Goal: Task Accomplishment & Management: Complete application form

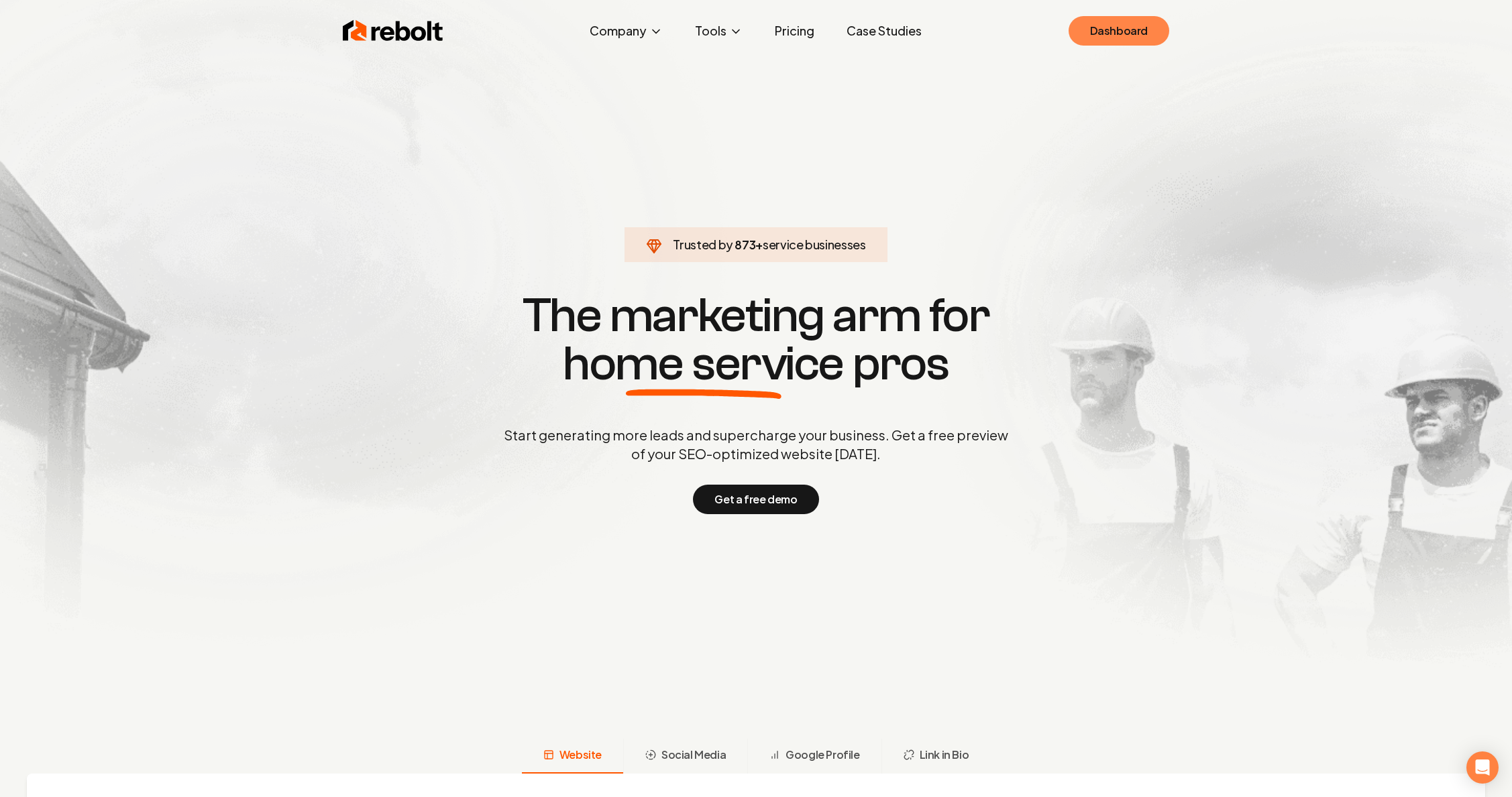
click at [1132, 21] on link "Dashboard" at bounding box center [1119, 31] width 101 height 29
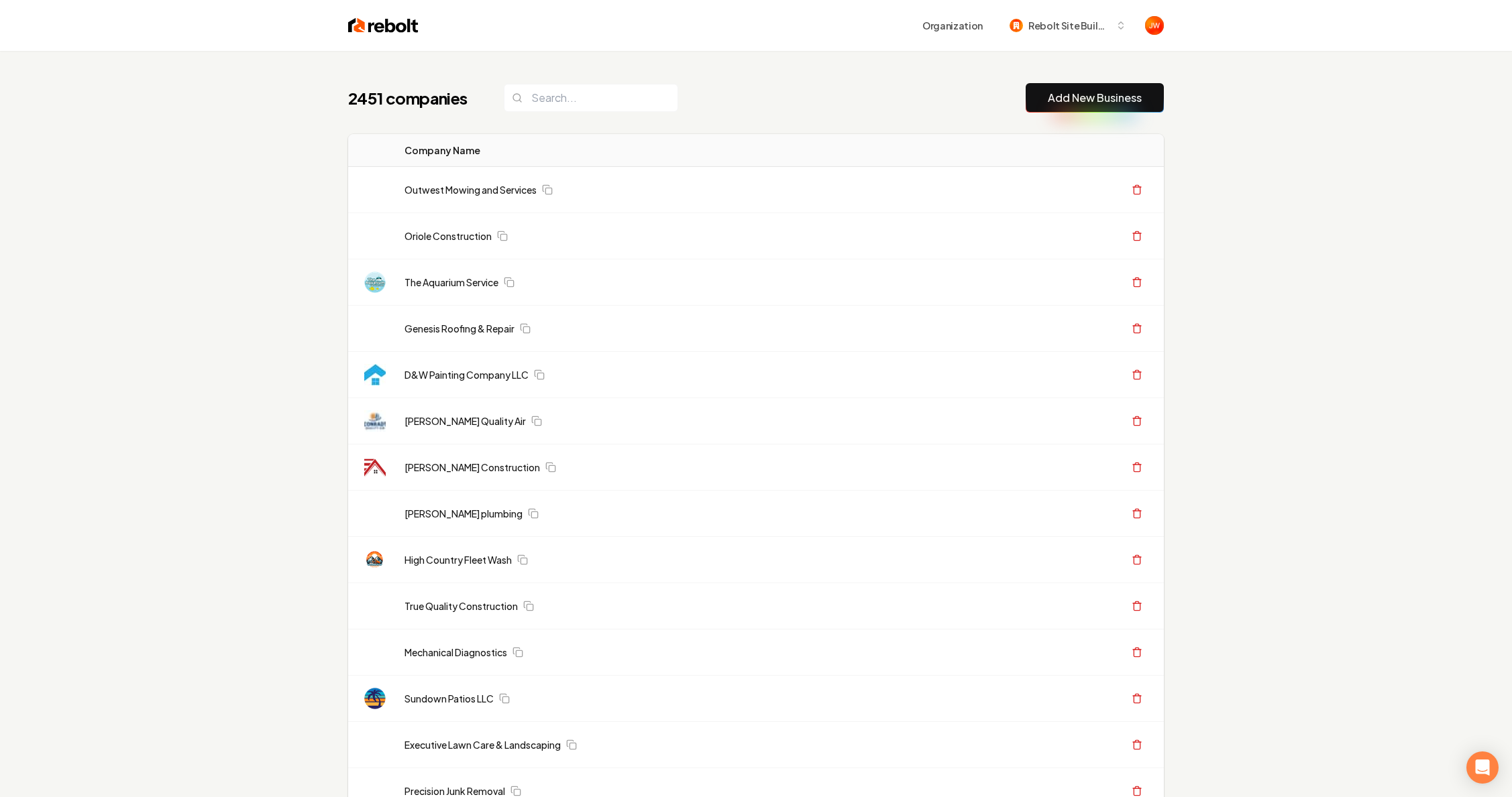
click at [1061, 94] on link "Add New Business" at bounding box center [1094, 98] width 94 height 16
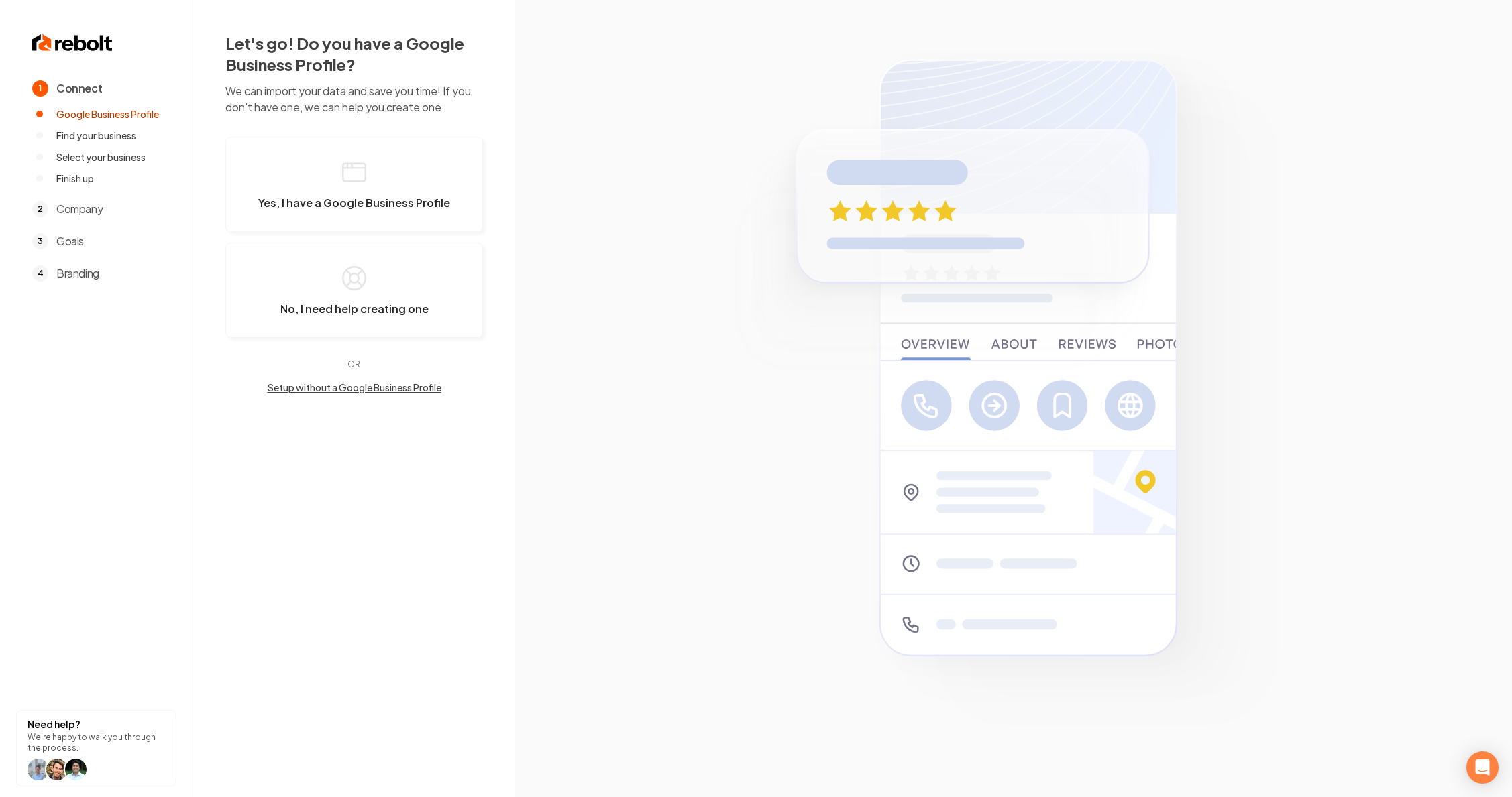
click at [348, 386] on button "Setup without a Google Business Profile" at bounding box center [354, 388] width 257 height 13
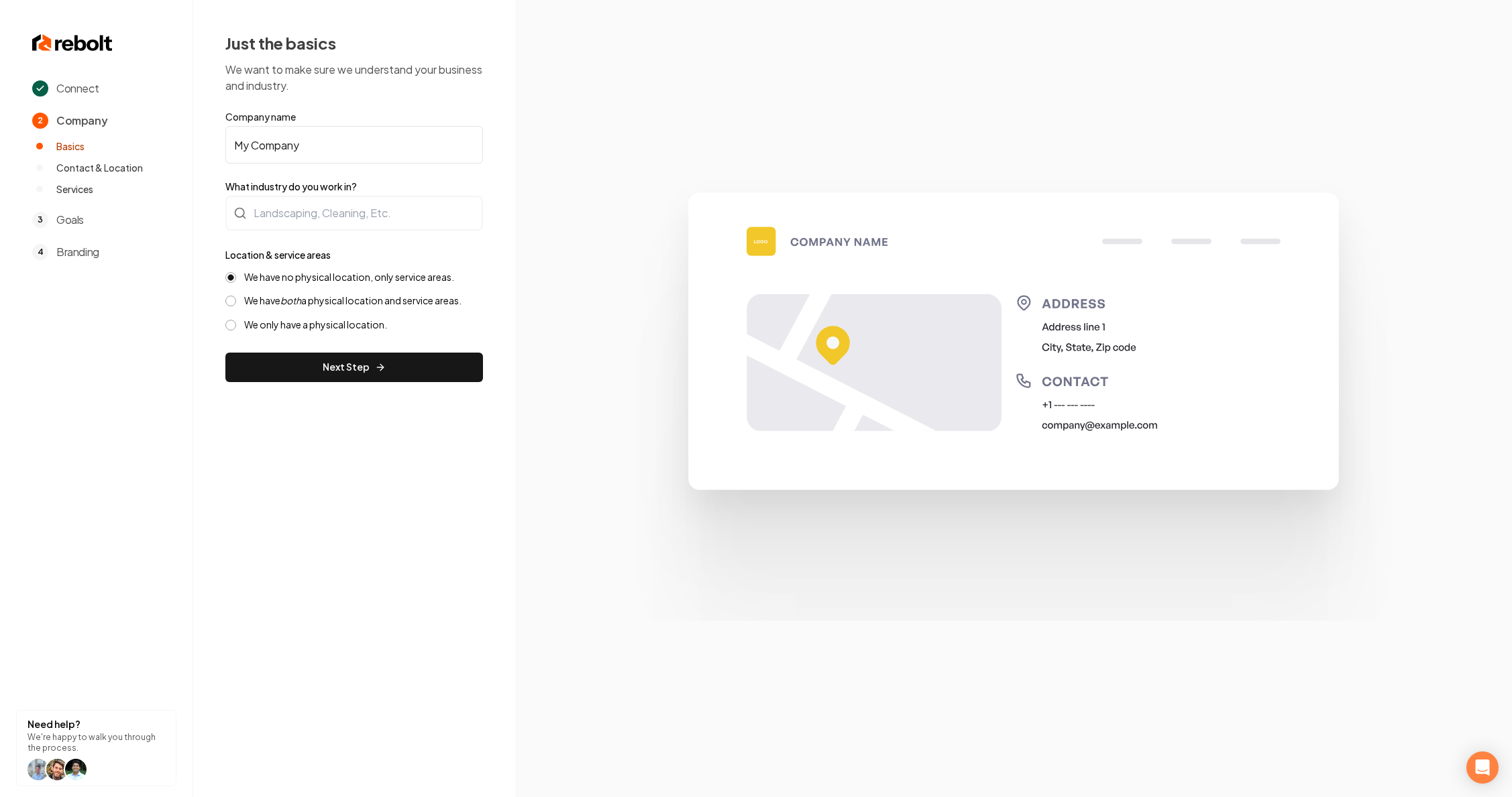
click at [276, 146] on input "My Company" at bounding box center [354, 144] width 257 height 37
type input "Rebolt UI Consolidation Test"
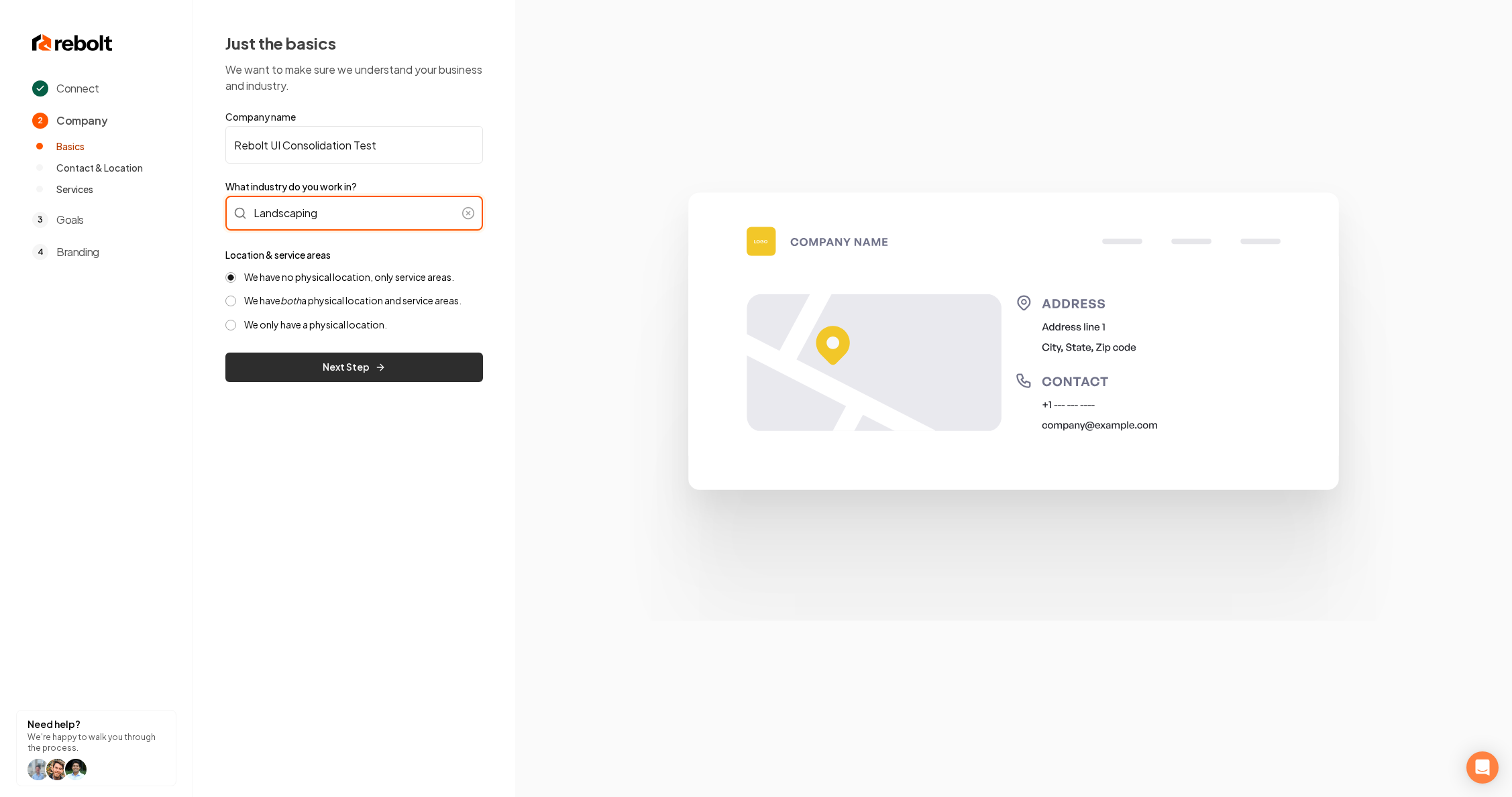
type input "Landscaping"
click at [306, 359] on button "Next Step" at bounding box center [354, 367] width 257 height 29
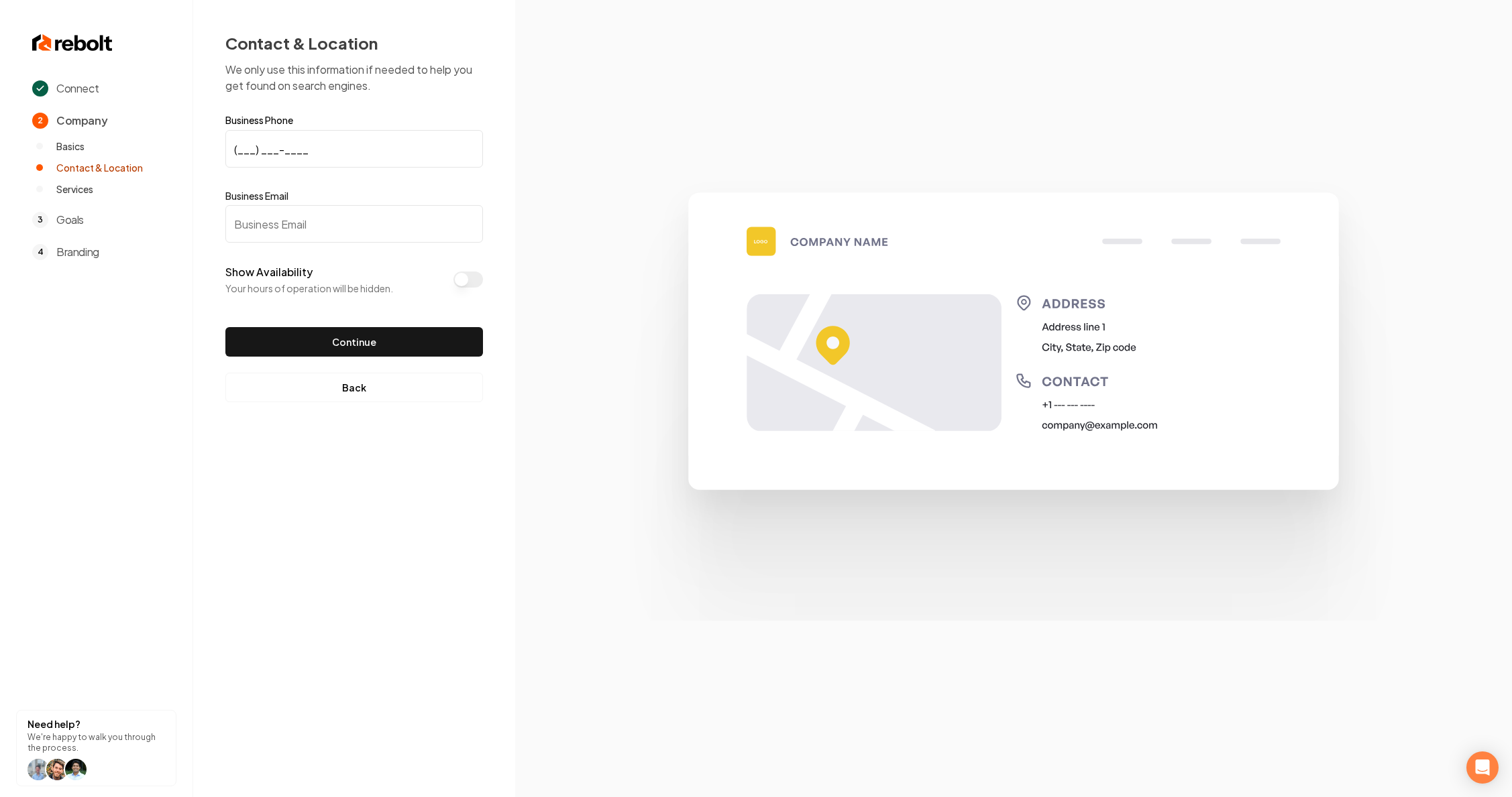
click at [271, 151] on input "(___) ___-____" at bounding box center [354, 148] width 257 height 37
type input "[PHONE_NUMBER]"
type input "[PERSON_NAME][EMAIL_ADDRESS][DOMAIN_NAME]"
click at [464, 287] on button "Show Availability" at bounding box center [468, 279] width 29 height 16
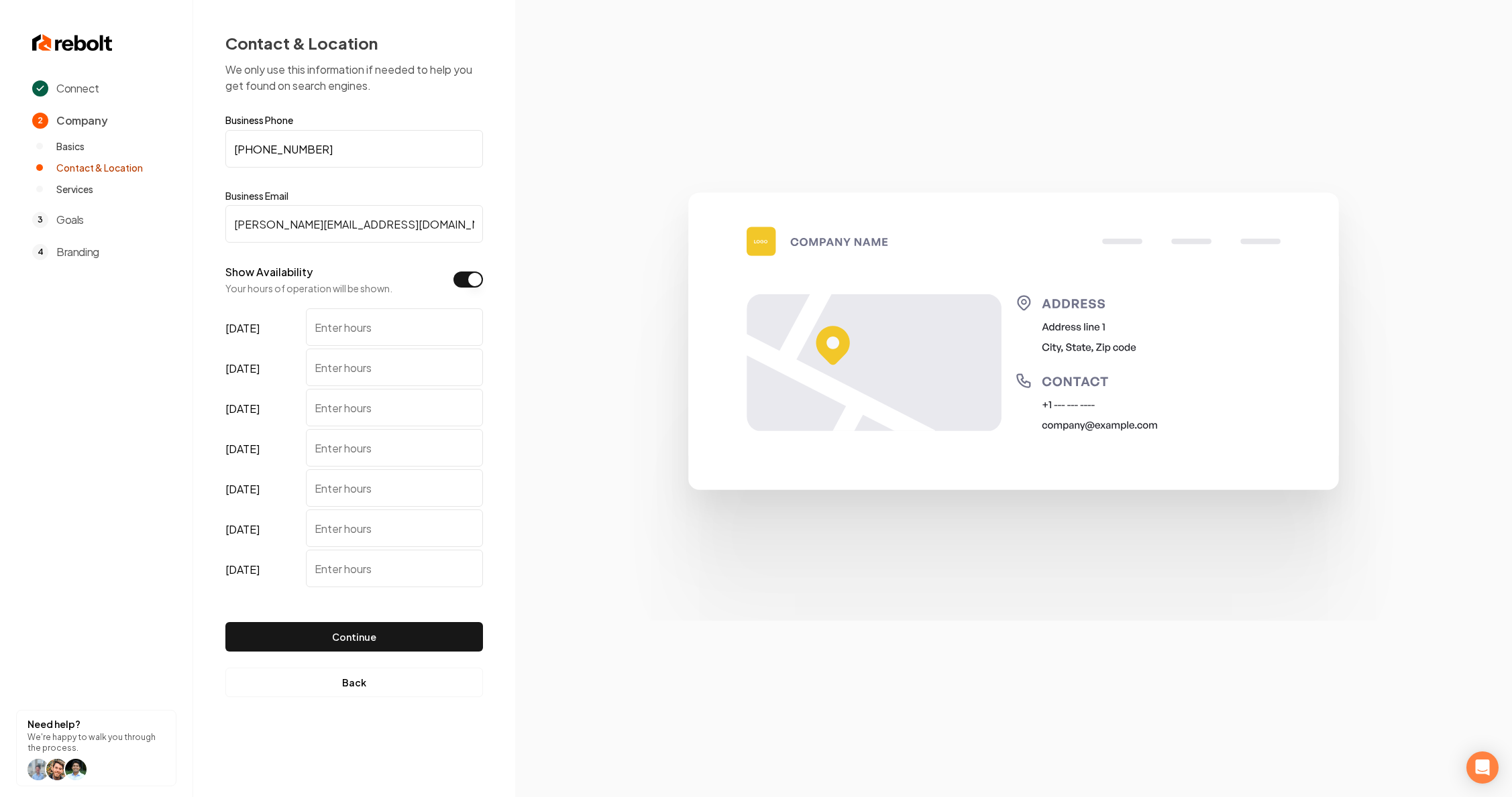
click at [464, 287] on button "Show Availability" at bounding box center [468, 279] width 29 height 16
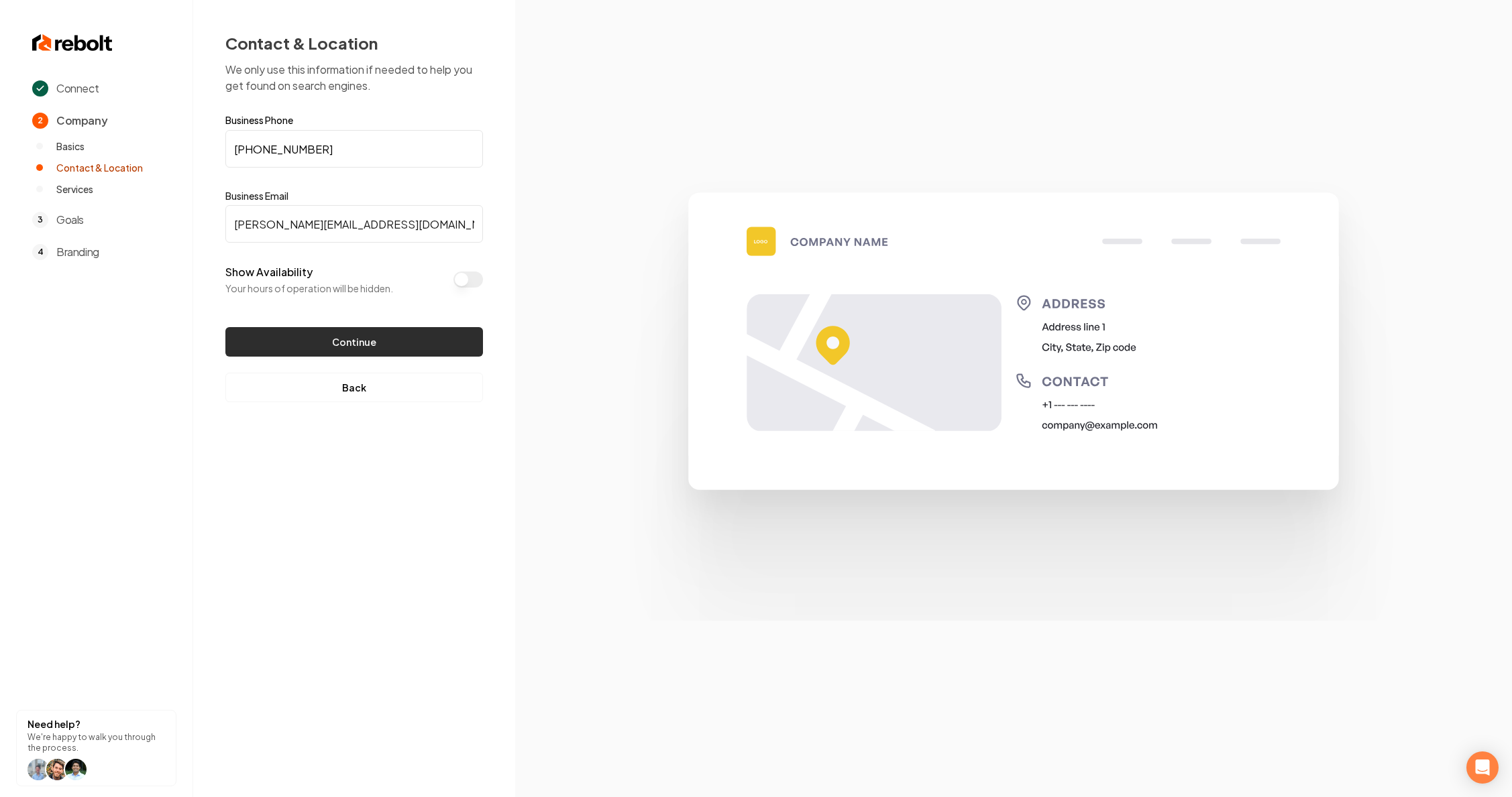
click at [369, 341] on button "Continue" at bounding box center [354, 341] width 257 height 29
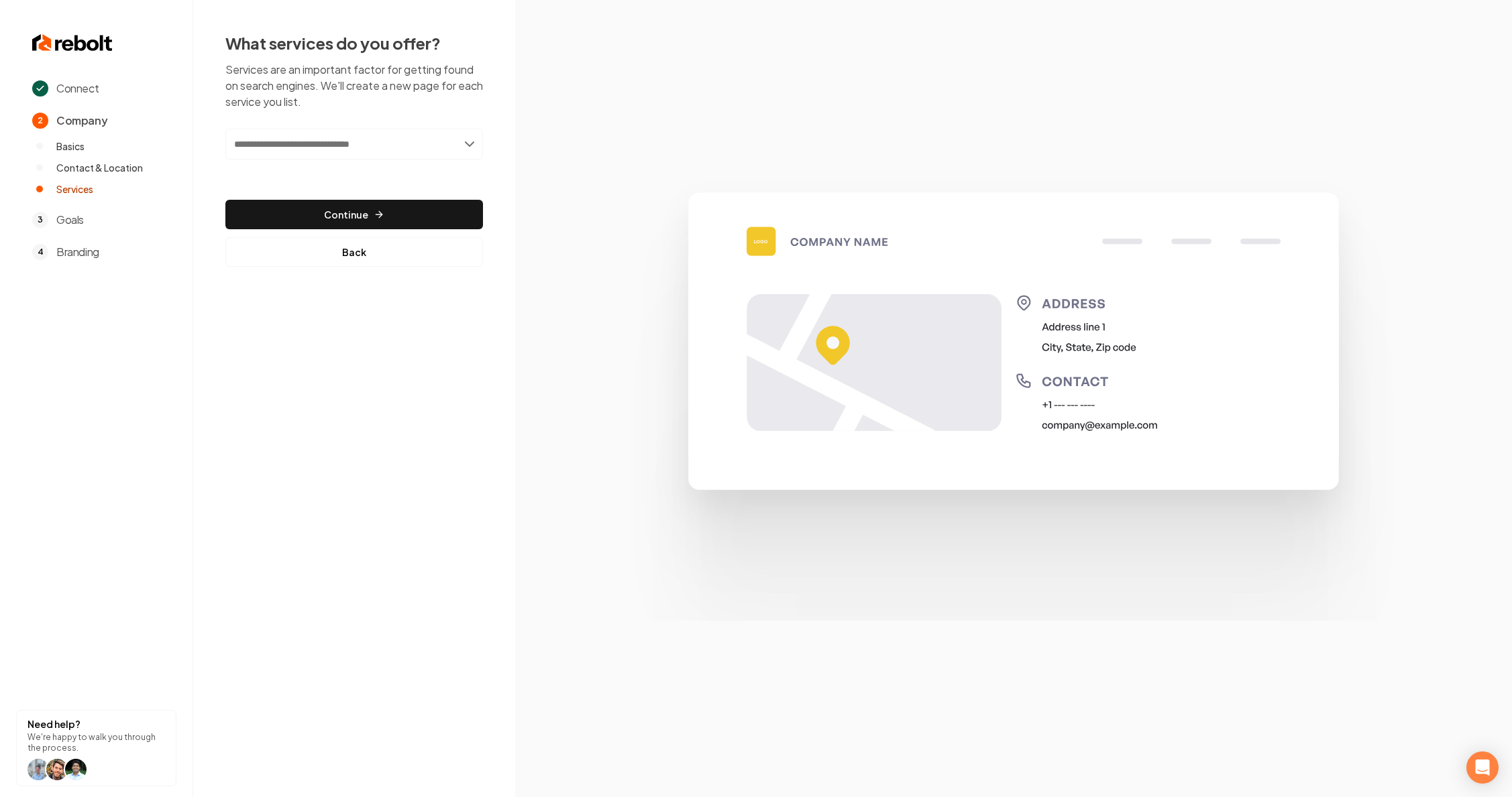
click at [353, 155] on input "text" at bounding box center [354, 144] width 257 height 31
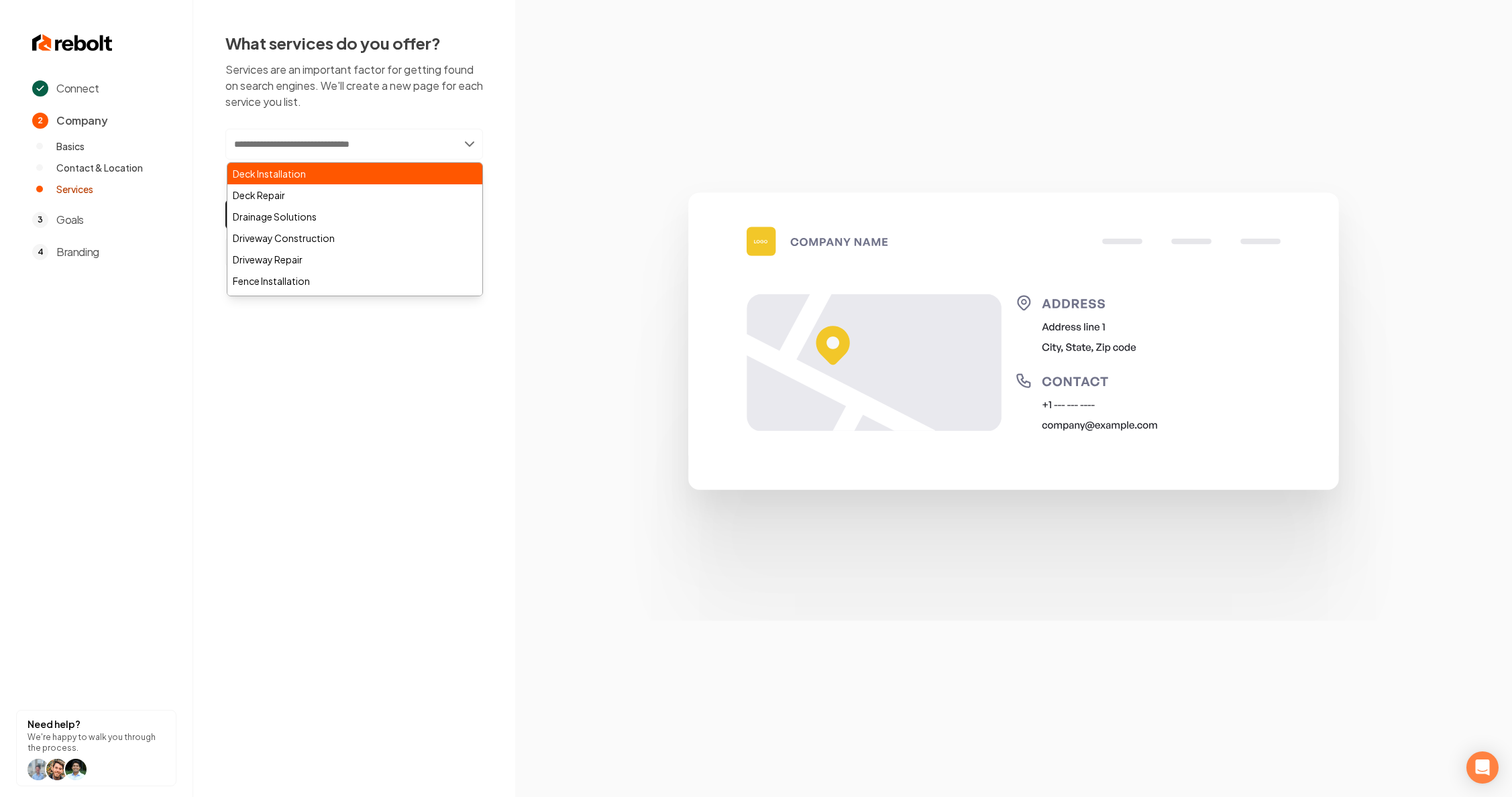
click at [327, 172] on div "Deck Installation" at bounding box center [355, 173] width 255 height 21
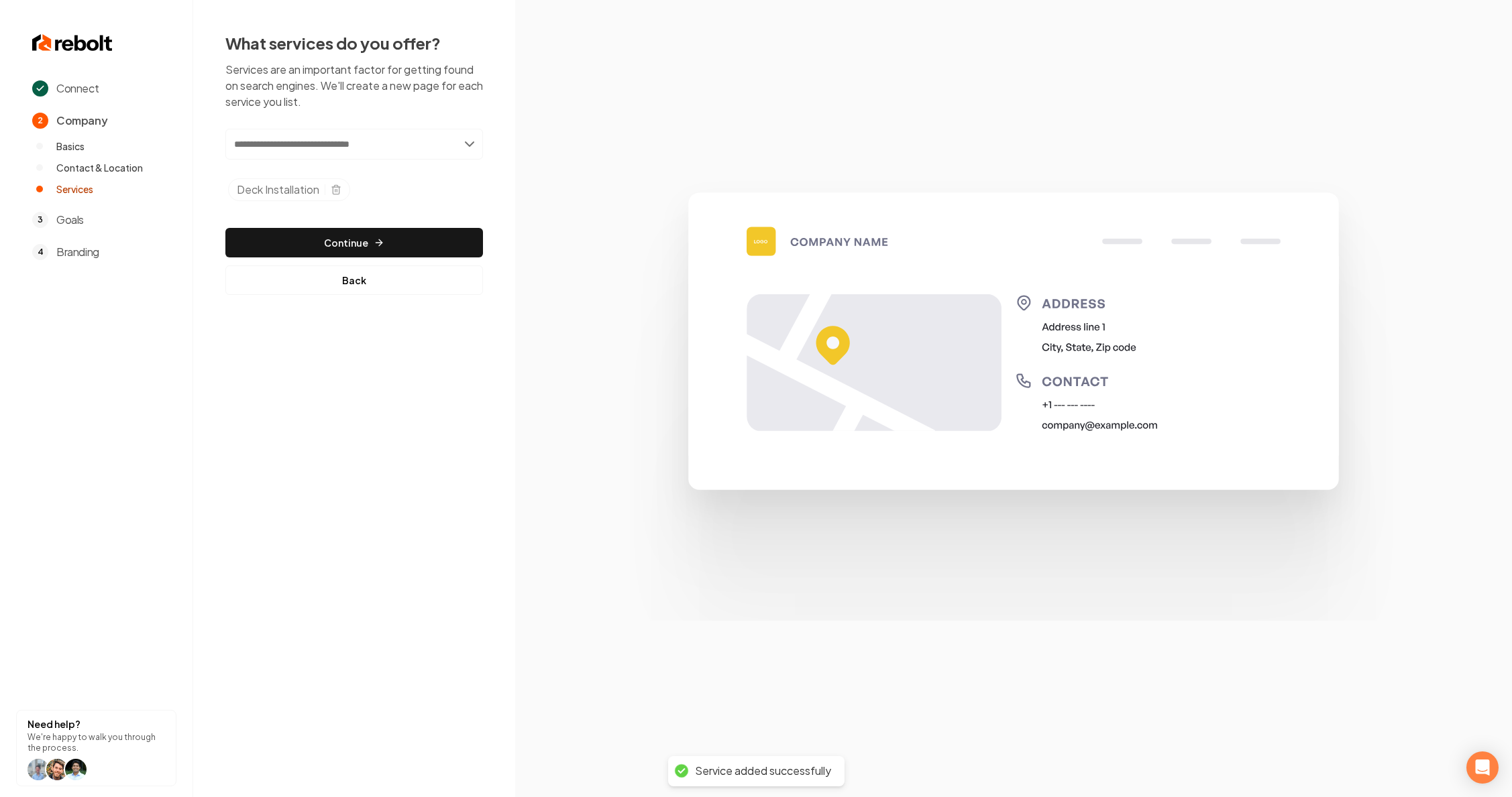
click at [334, 152] on input "text" at bounding box center [354, 144] width 257 height 31
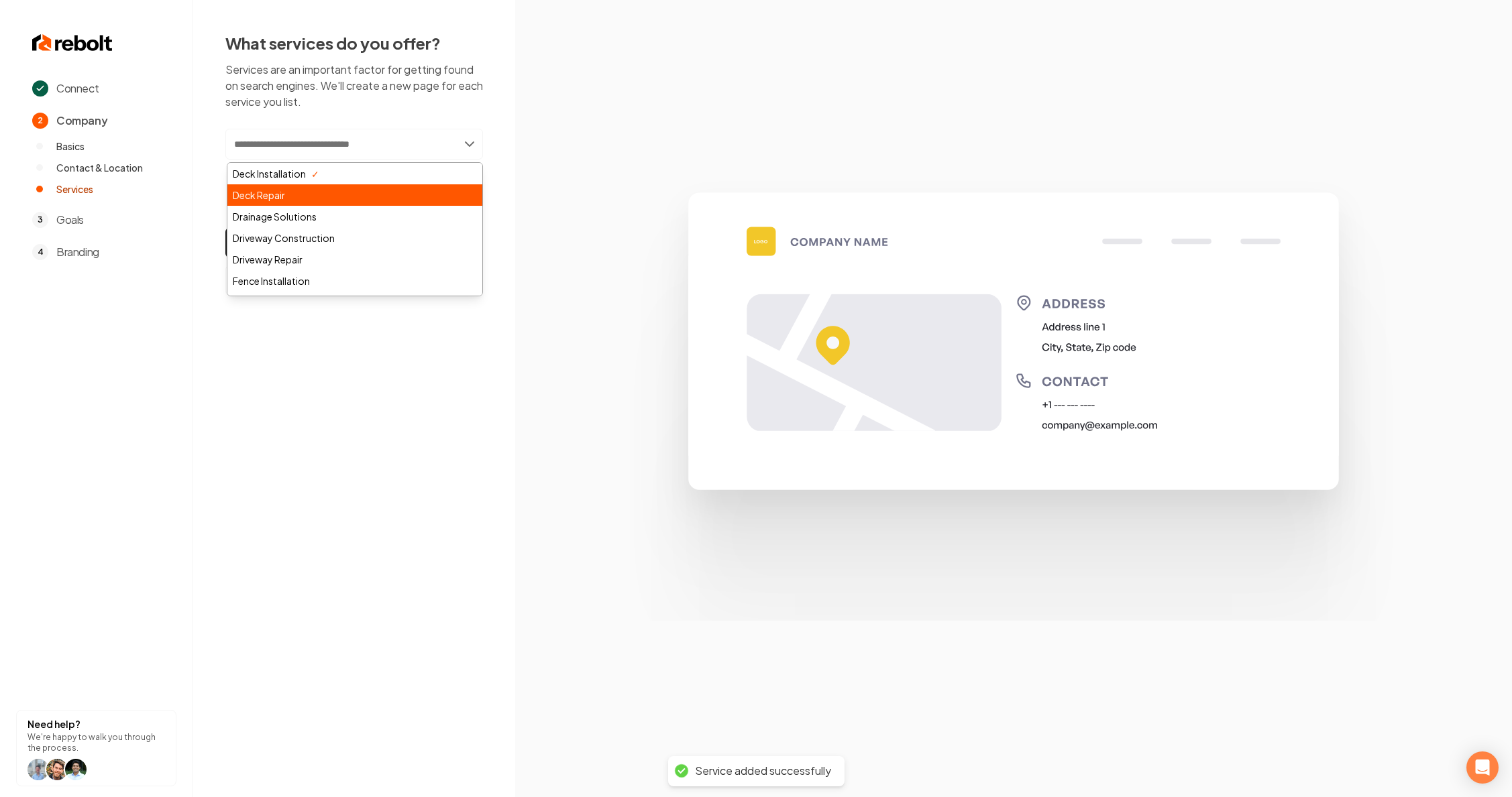
click at [303, 189] on div "Deck Repair" at bounding box center [355, 194] width 255 height 21
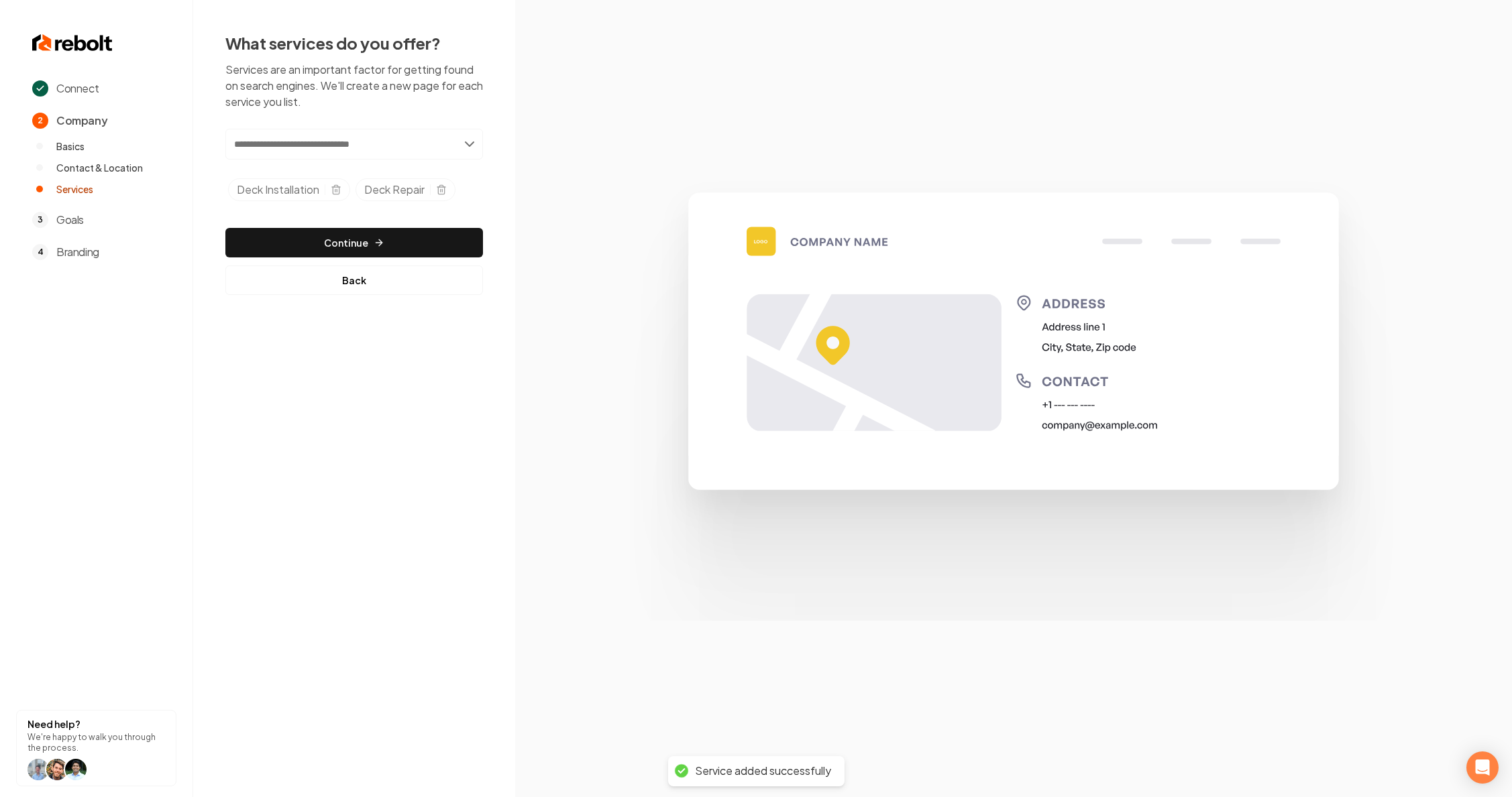
click at [293, 150] on input "text" at bounding box center [354, 144] width 257 height 31
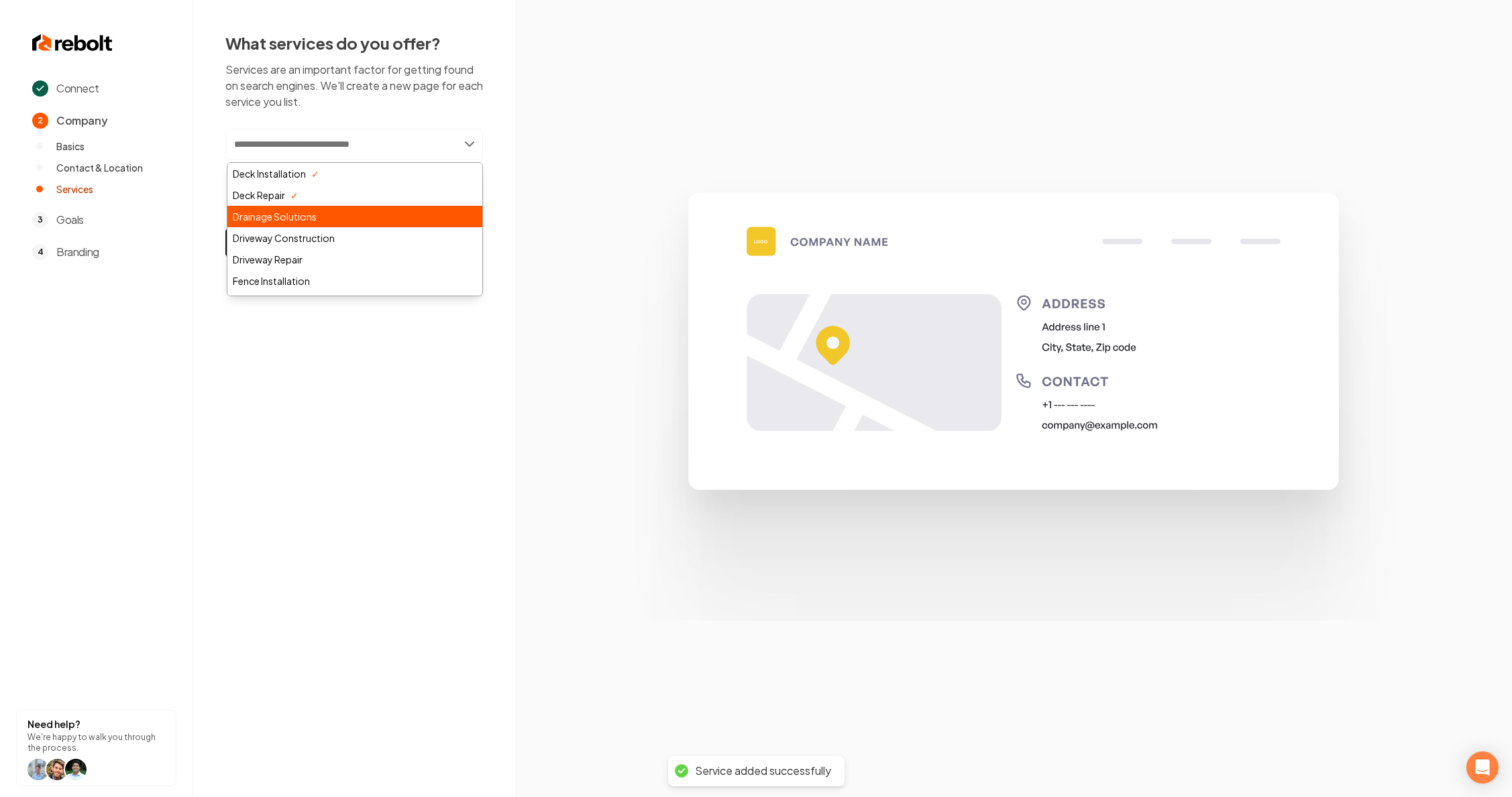
click at [282, 224] on div "Drainage Solutions" at bounding box center [355, 216] width 255 height 21
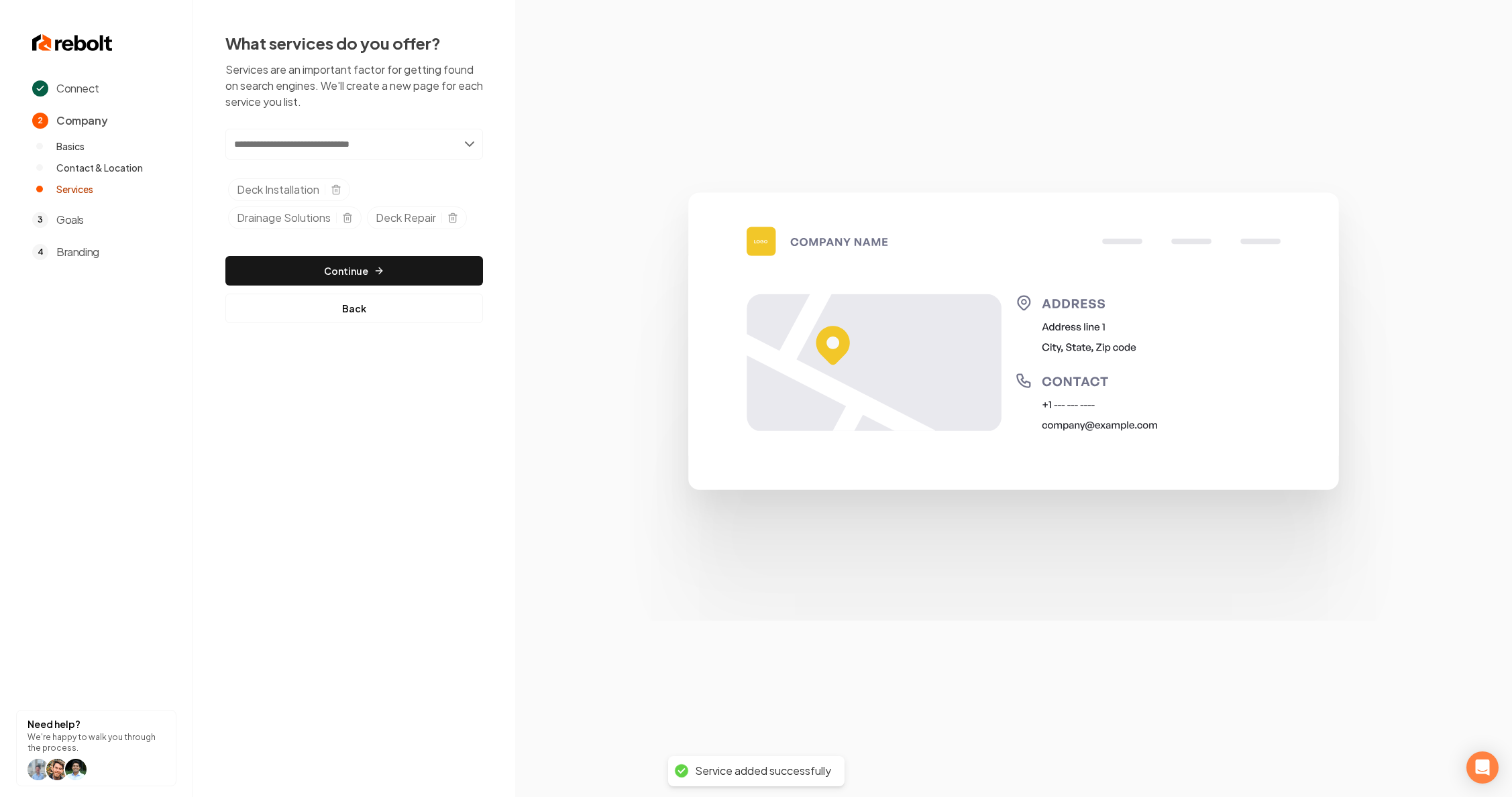
click at [295, 142] on input "text" at bounding box center [354, 144] width 257 height 31
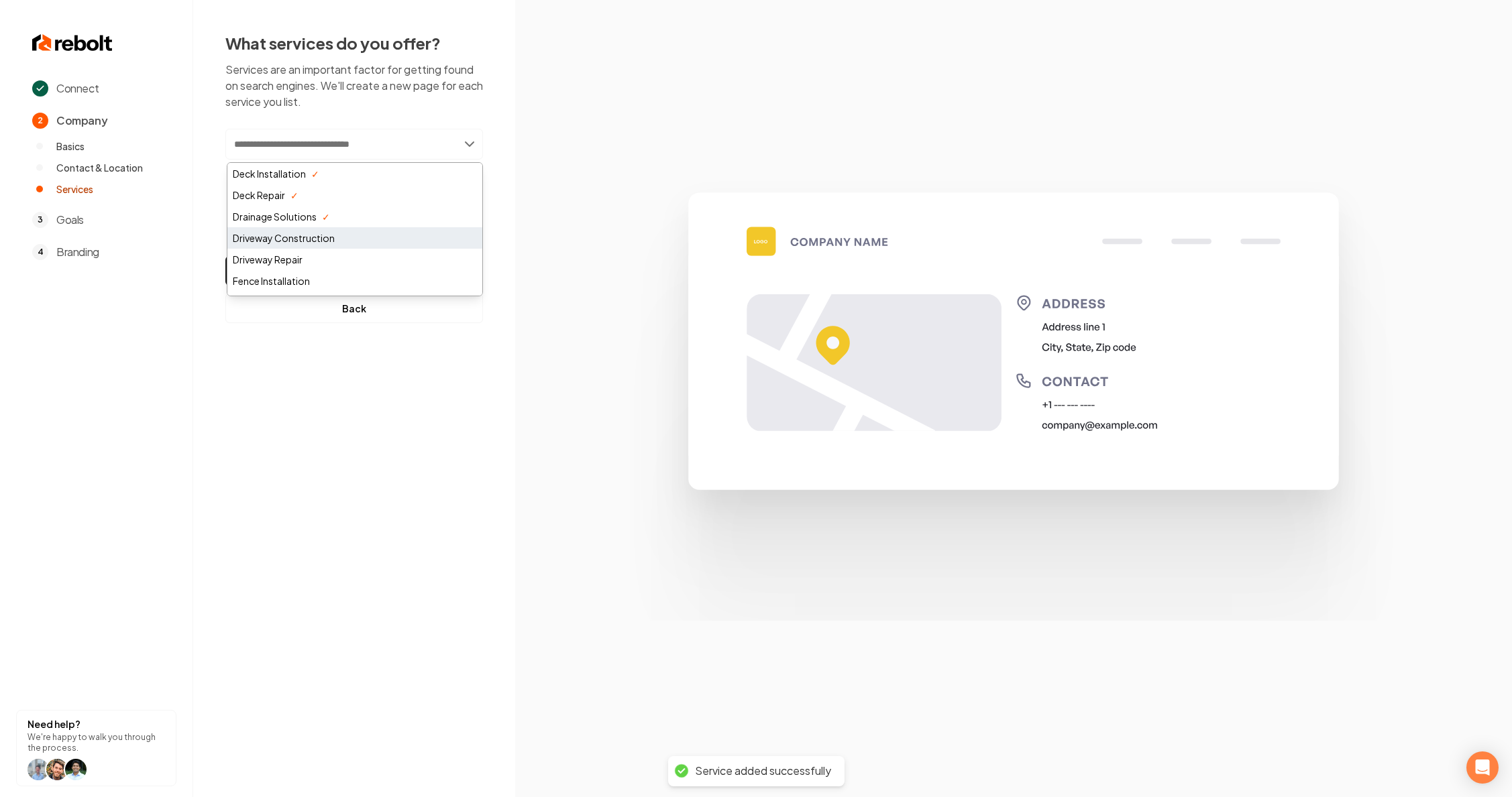
click at [292, 242] on div "Driveway Construction" at bounding box center [355, 238] width 255 height 21
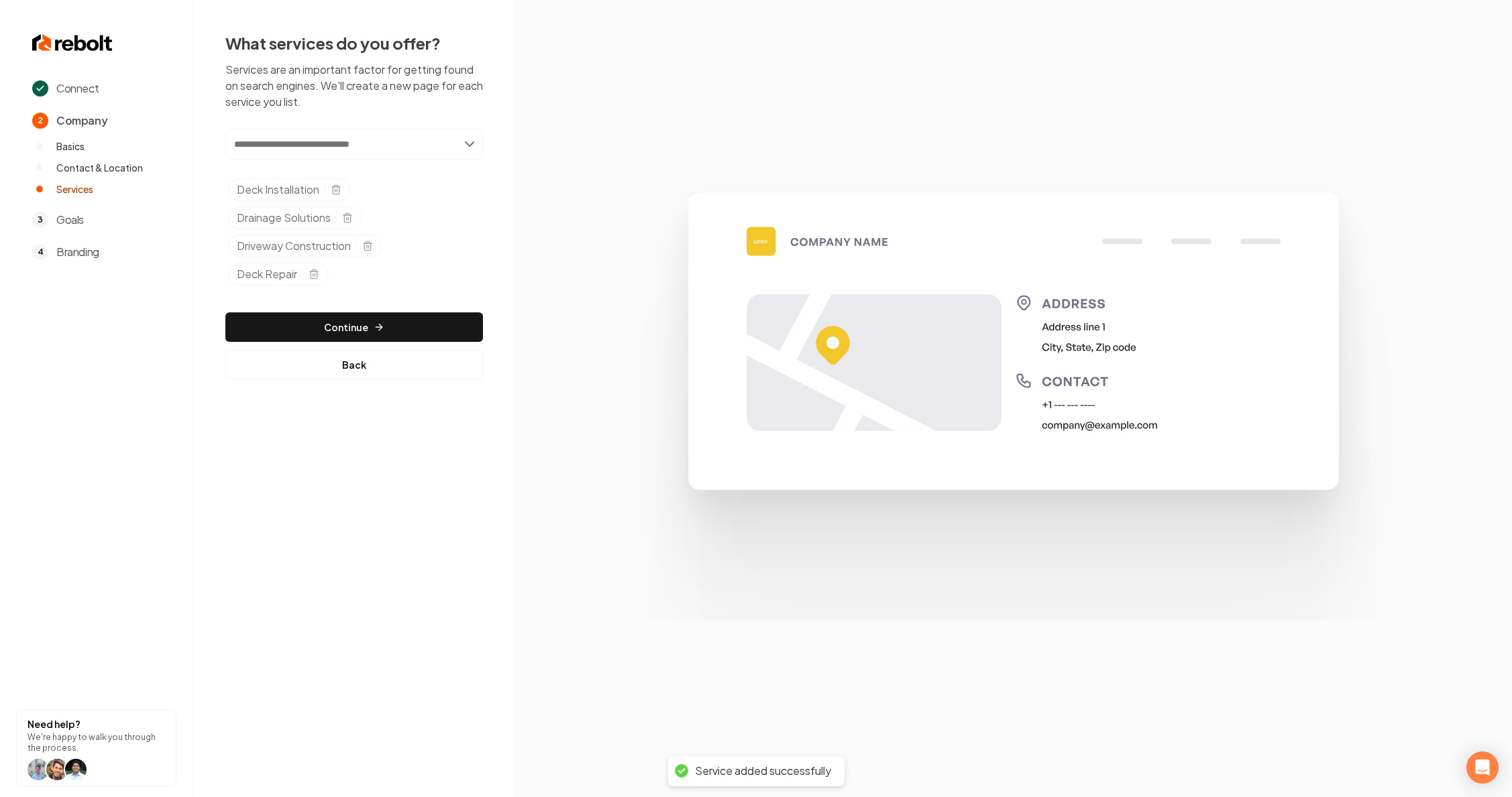
click at [284, 311] on div "Add new or select from suggestions Select a service Deck Installation Drainage …" at bounding box center [354, 254] width 257 height 251
click at [306, 164] on div "Add new or select from suggestions Select a service Deck Installation Drainage …" at bounding box center [354, 210] width 257 height 162
click at [304, 153] on input "text" at bounding box center [354, 144] width 257 height 31
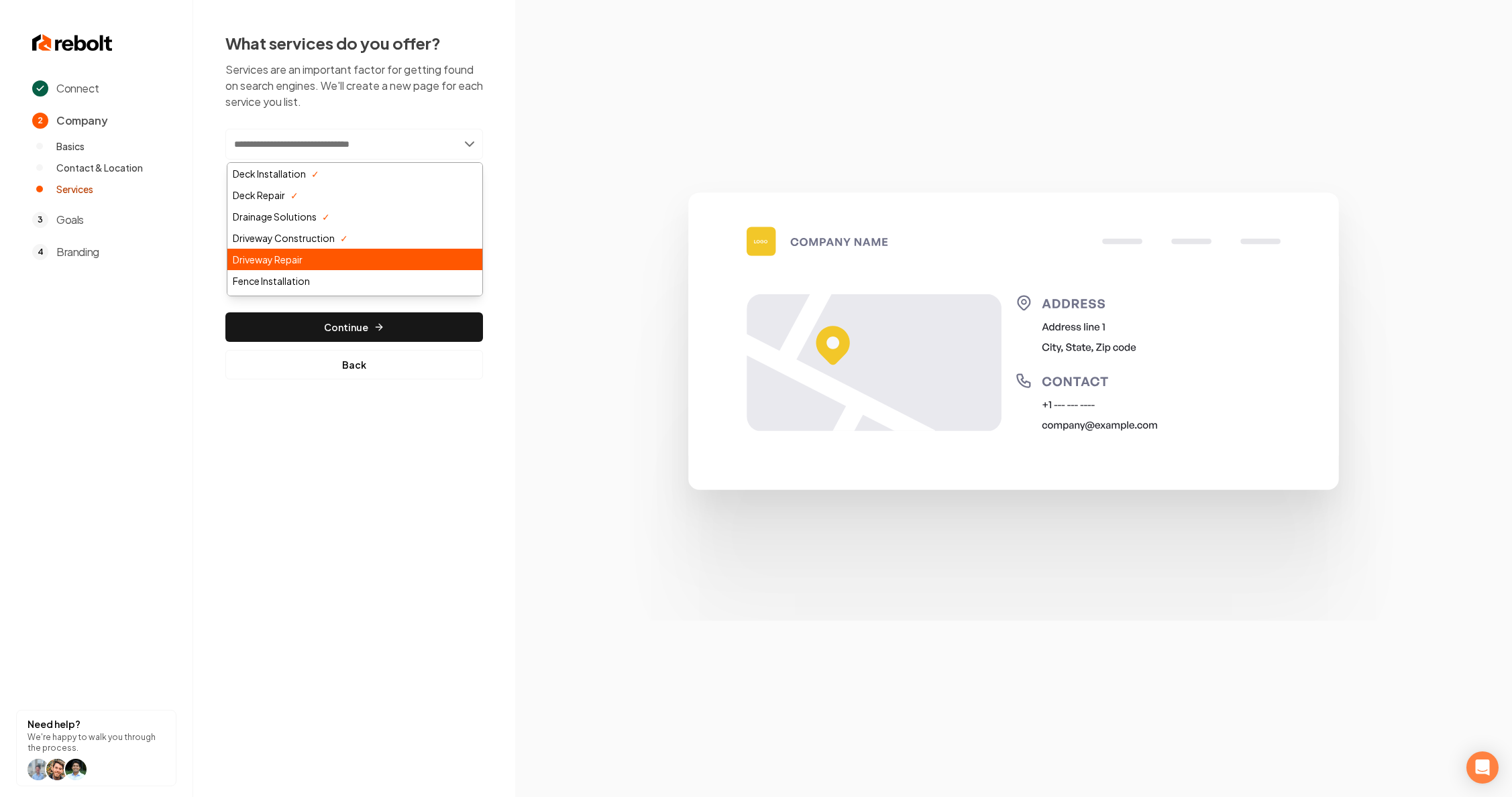
click at [287, 260] on div "Driveway Repair" at bounding box center [355, 259] width 255 height 21
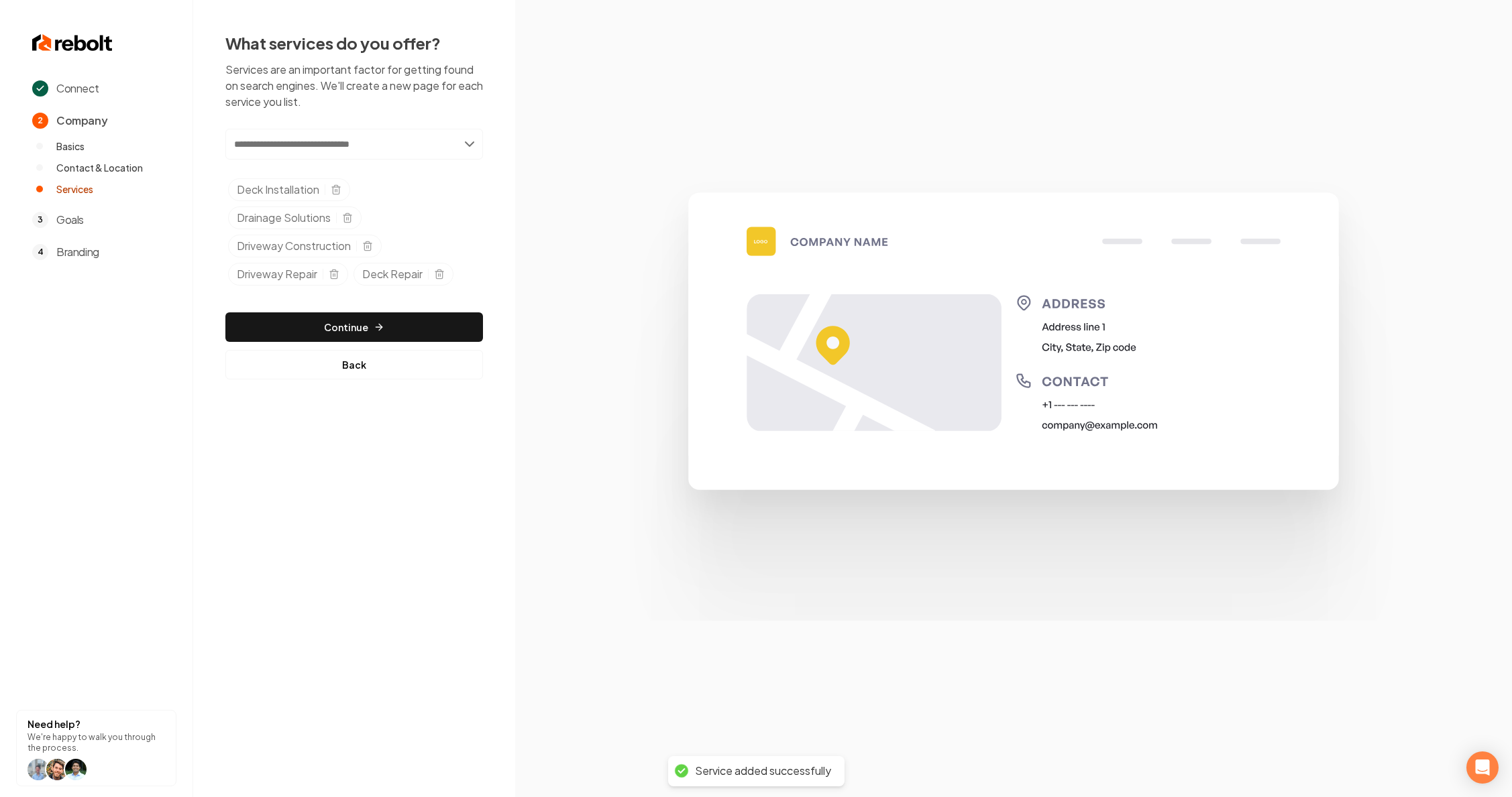
click at [330, 144] on input "text" at bounding box center [354, 144] width 257 height 31
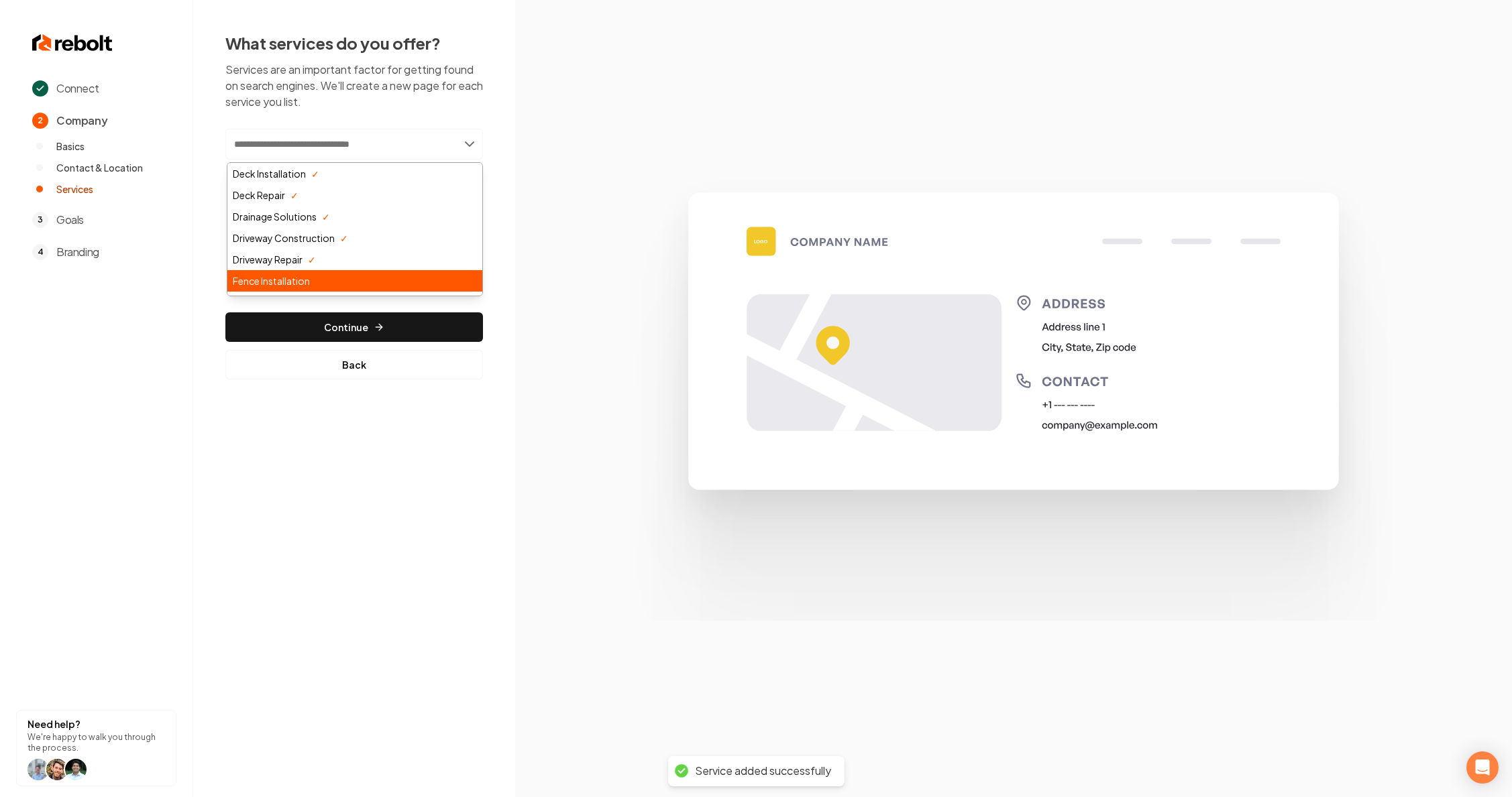
click at [305, 284] on div "Fence Installation" at bounding box center [355, 281] width 255 height 21
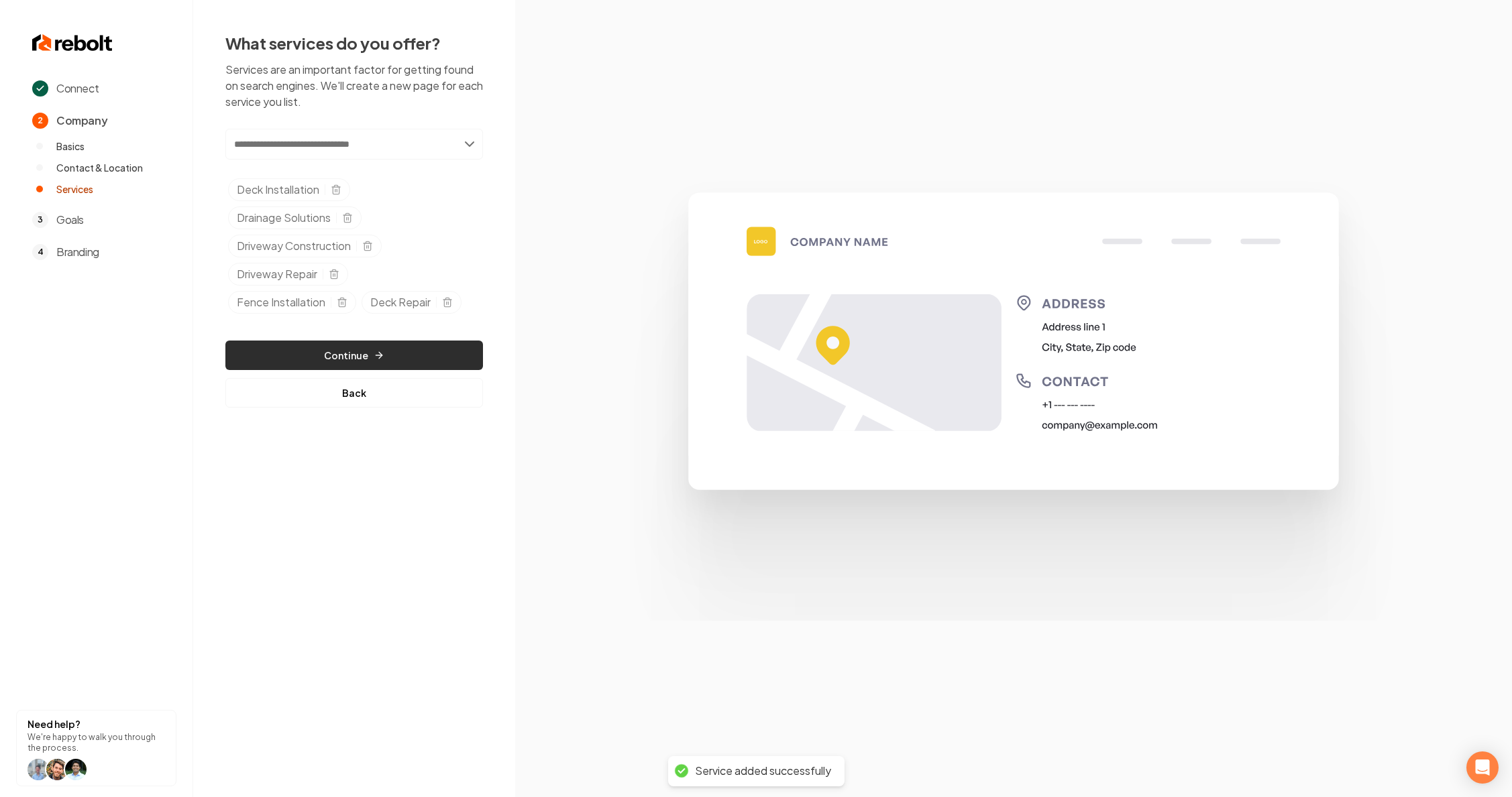
click at [381, 349] on button "Continue" at bounding box center [354, 355] width 257 height 29
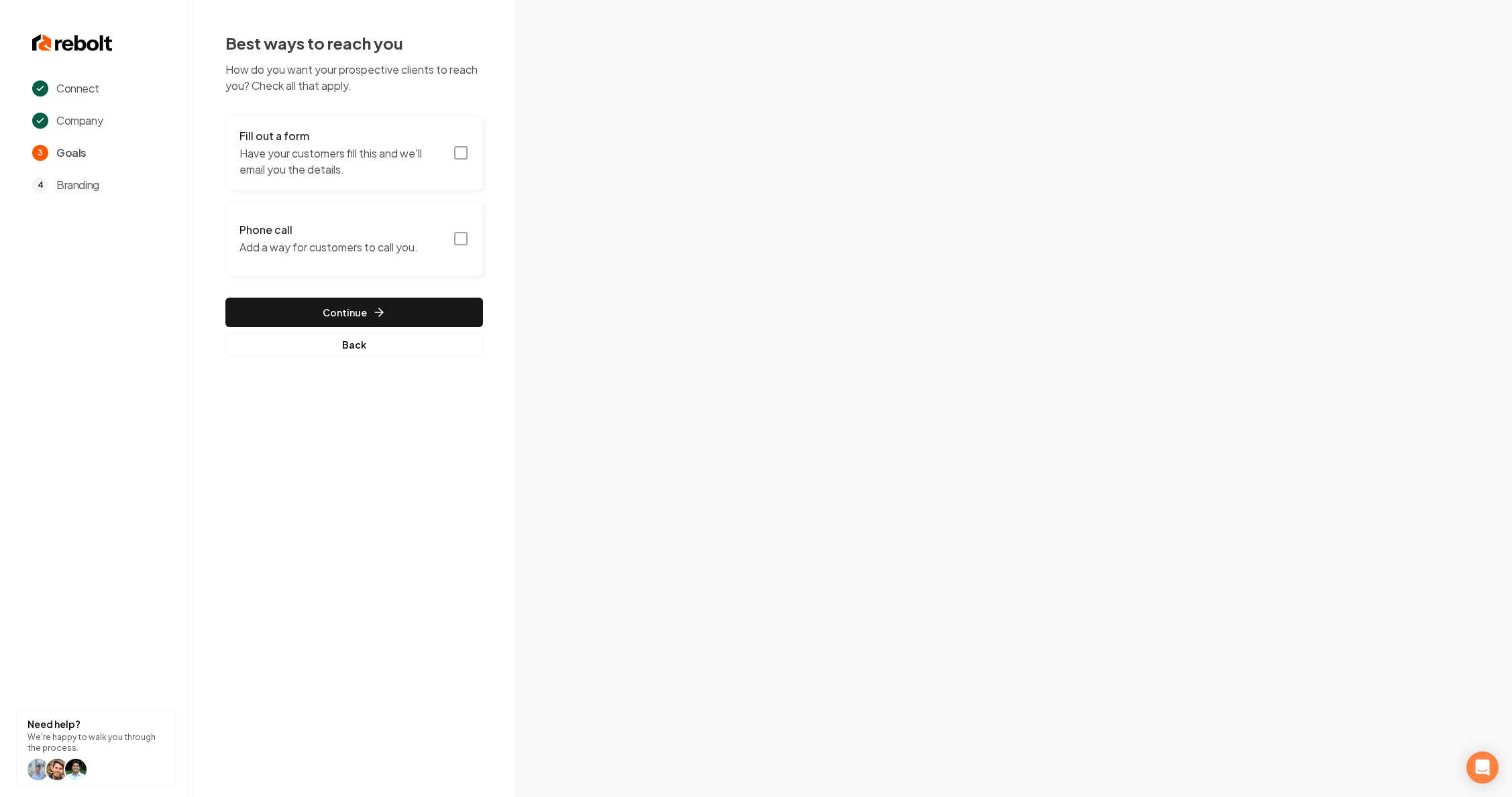
click at [464, 158] on rect "button" at bounding box center [461, 153] width 12 height 12
click at [456, 234] on icon "button" at bounding box center [461, 238] width 16 height 16
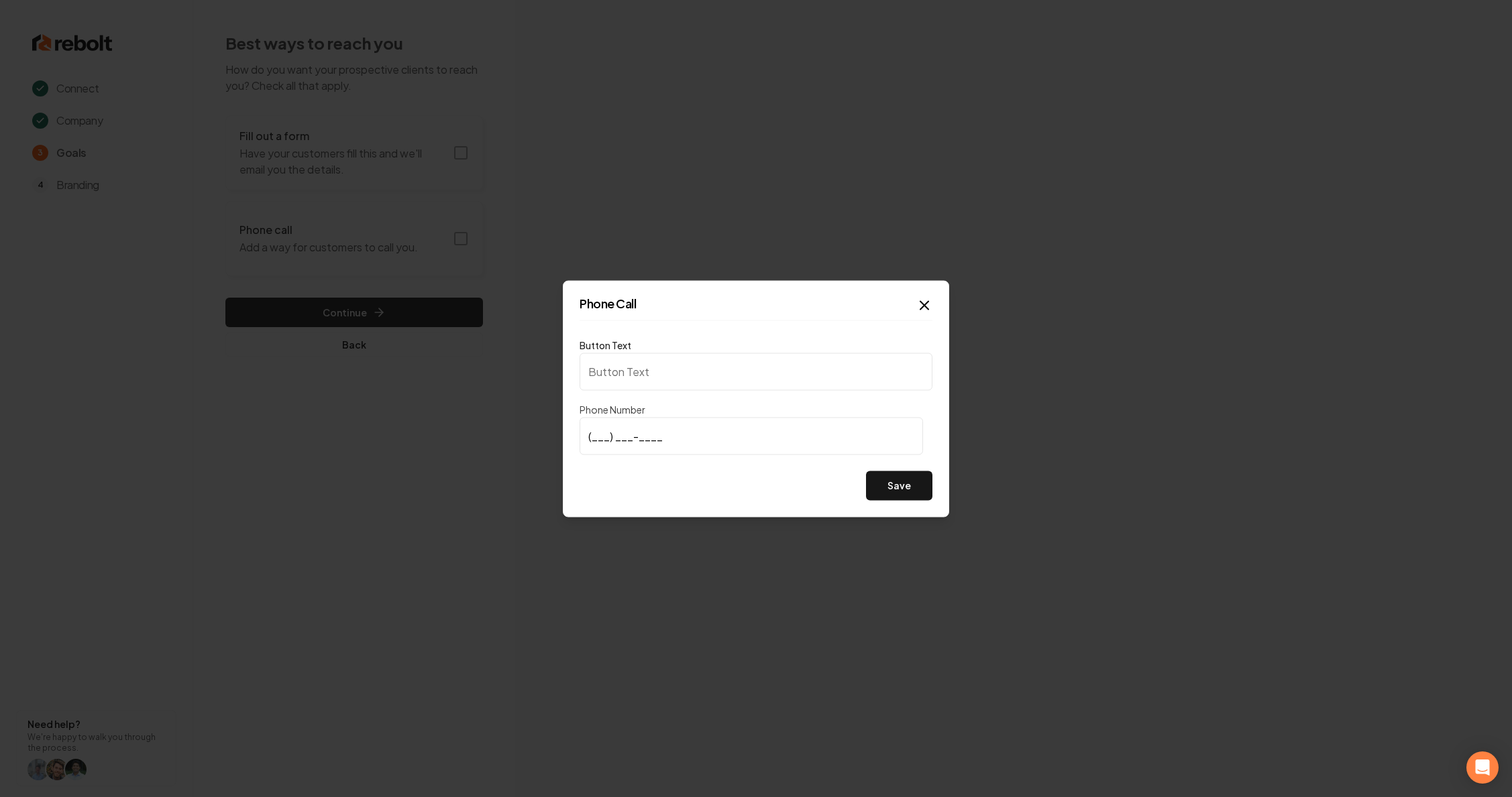
type input "Call us"
type input "[PHONE_NUMBER]"
click at [900, 488] on button "Save" at bounding box center [899, 486] width 67 height 29
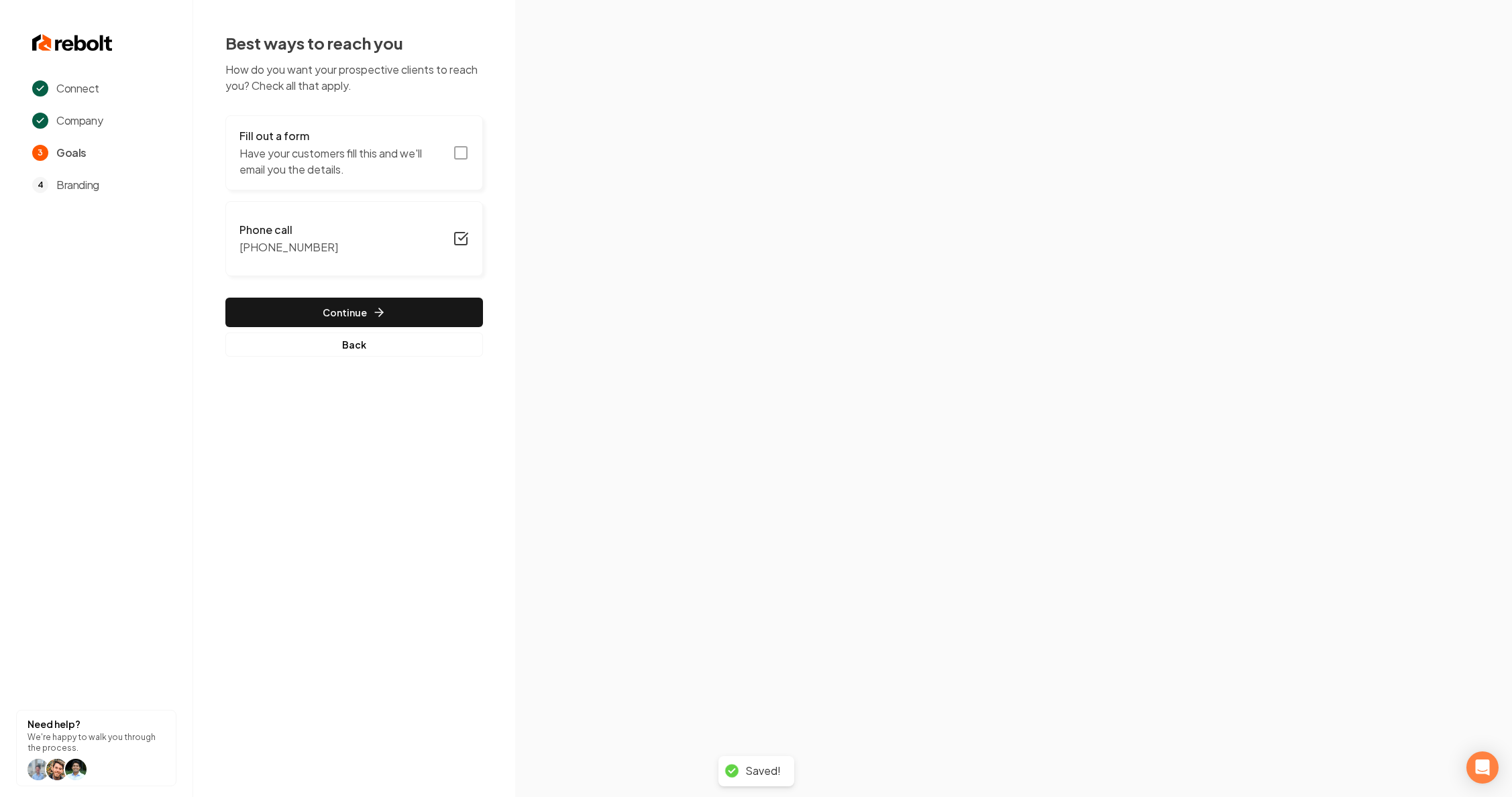
click at [462, 153] on icon "button" at bounding box center [461, 153] width 16 height 16
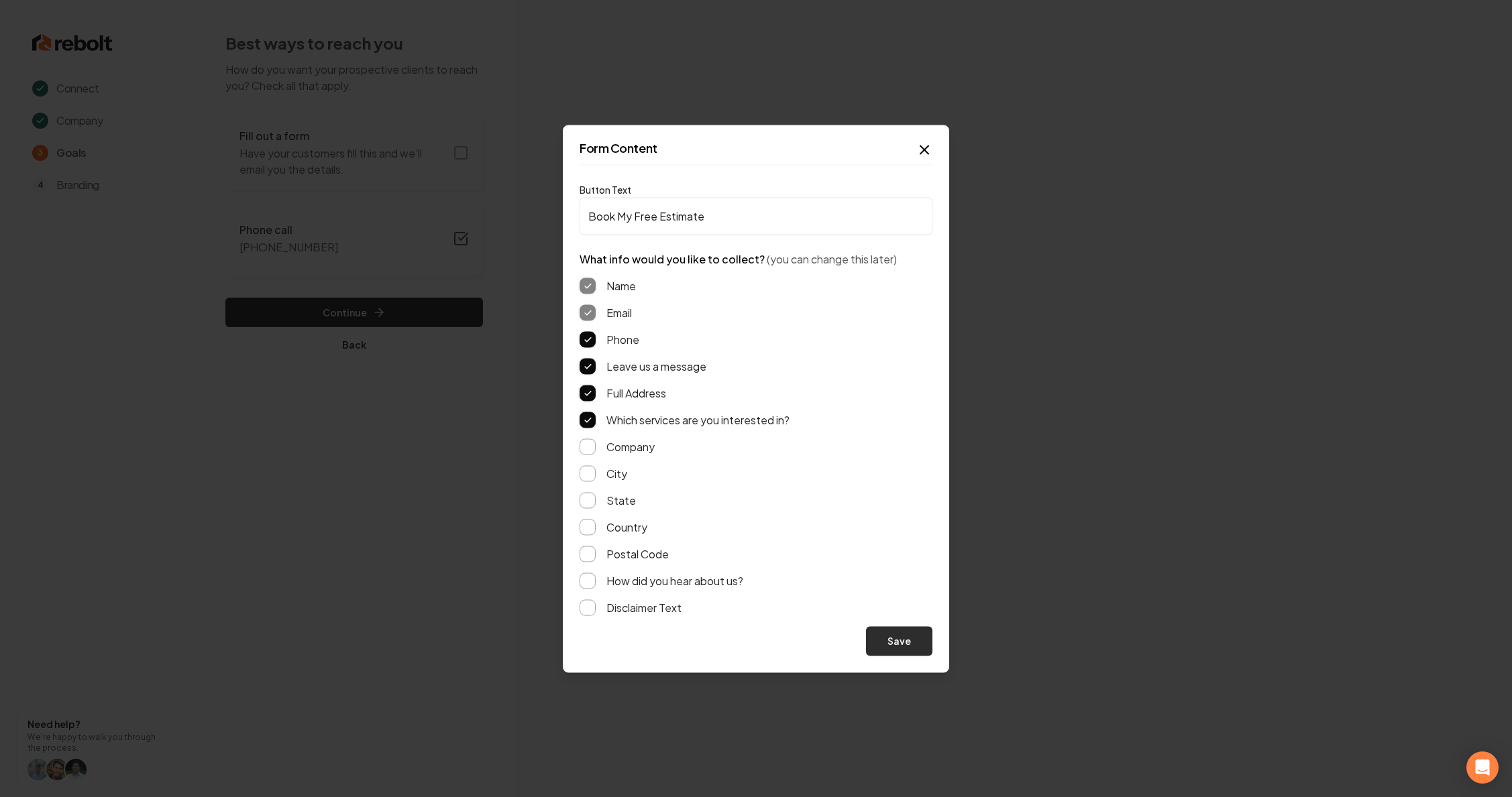
click at [897, 646] on button "Save" at bounding box center [899, 641] width 67 height 29
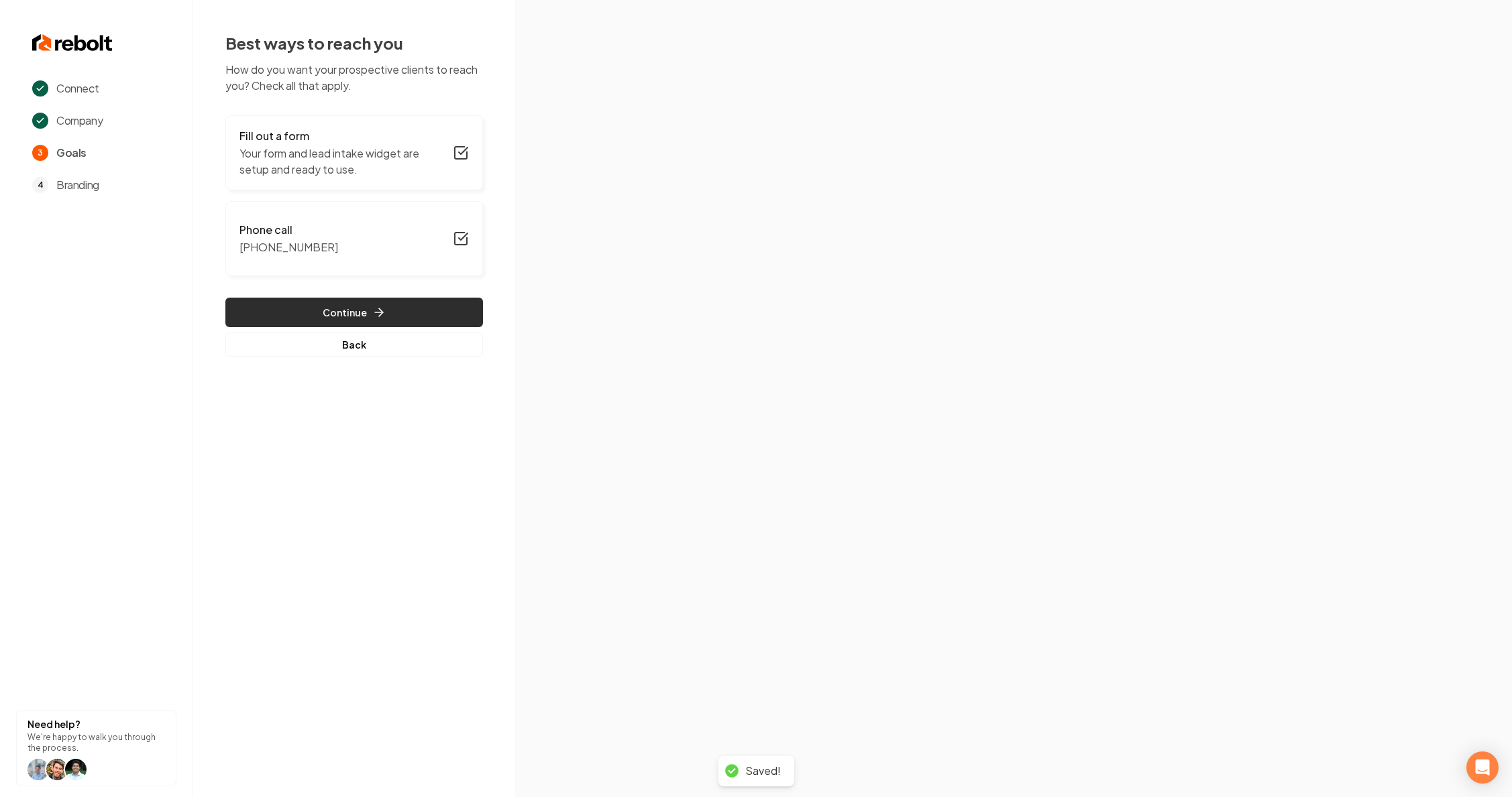
click at [385, 317] on button "Continue" at bounding box center [354, 312] width 257 height 29
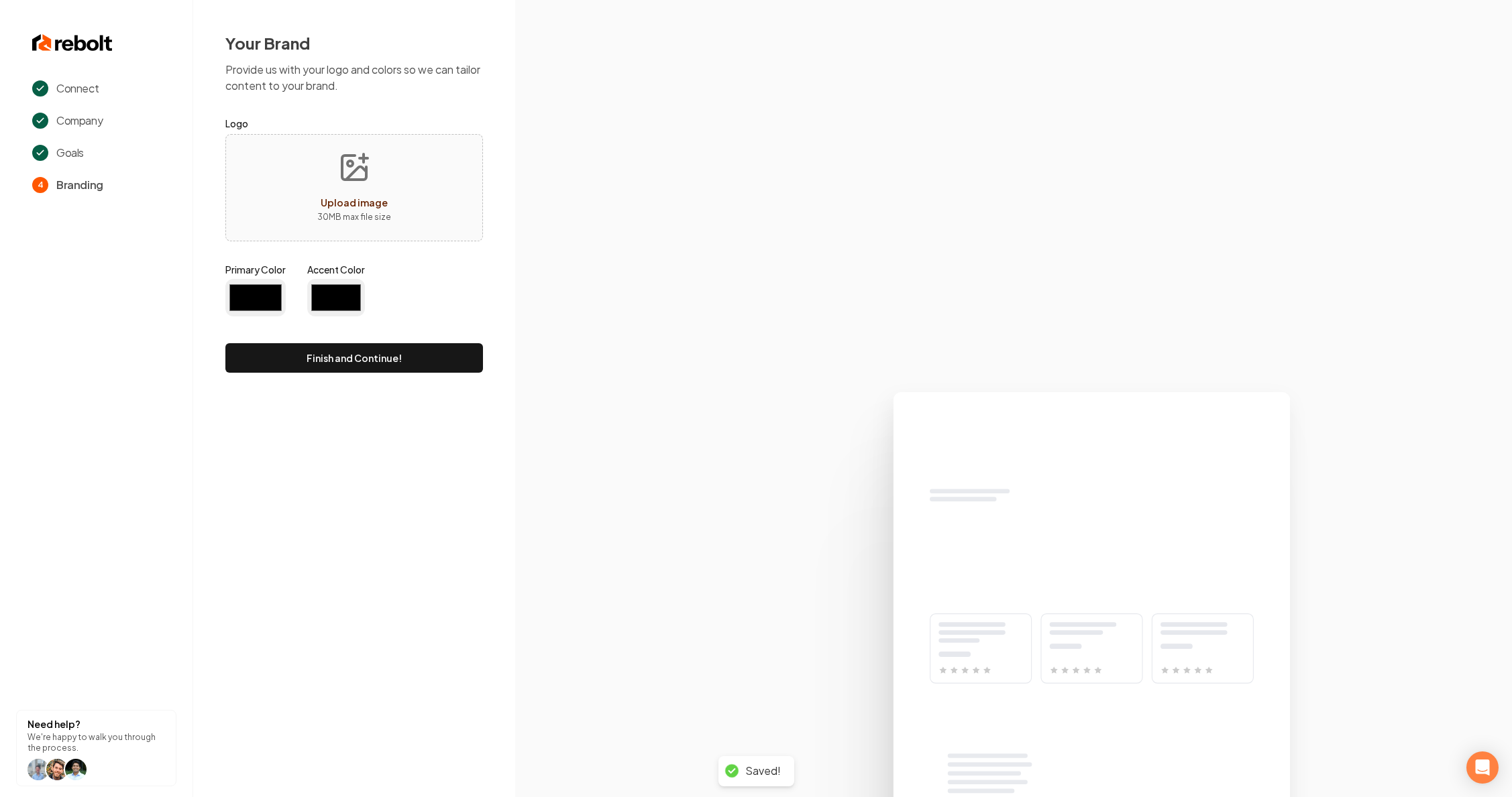
type input "#194d33"
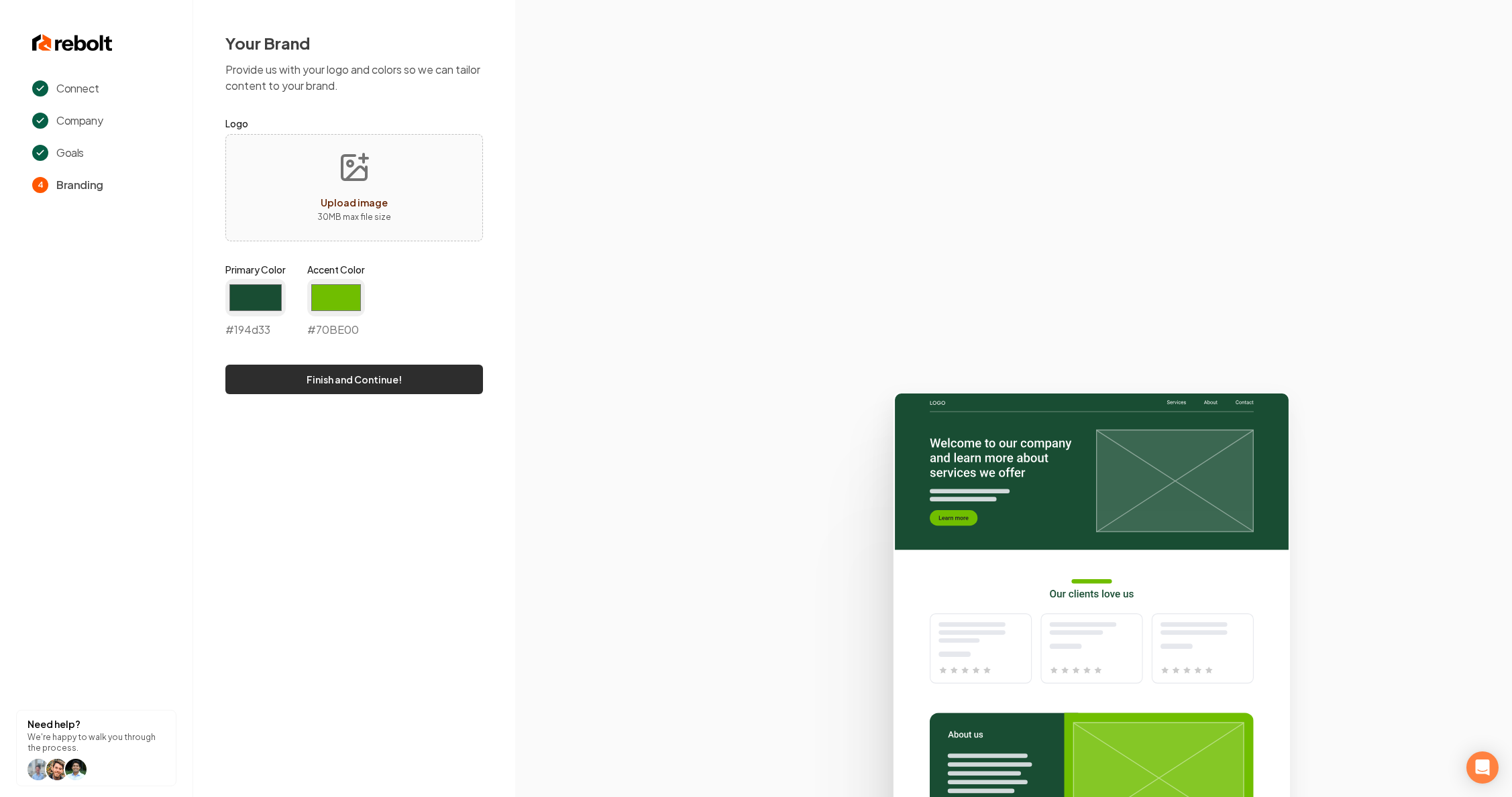
click at [338, 379] on button "Finish and Continue!" at bounding box center [354, 379] width 257 height 29
type input "#70be00"
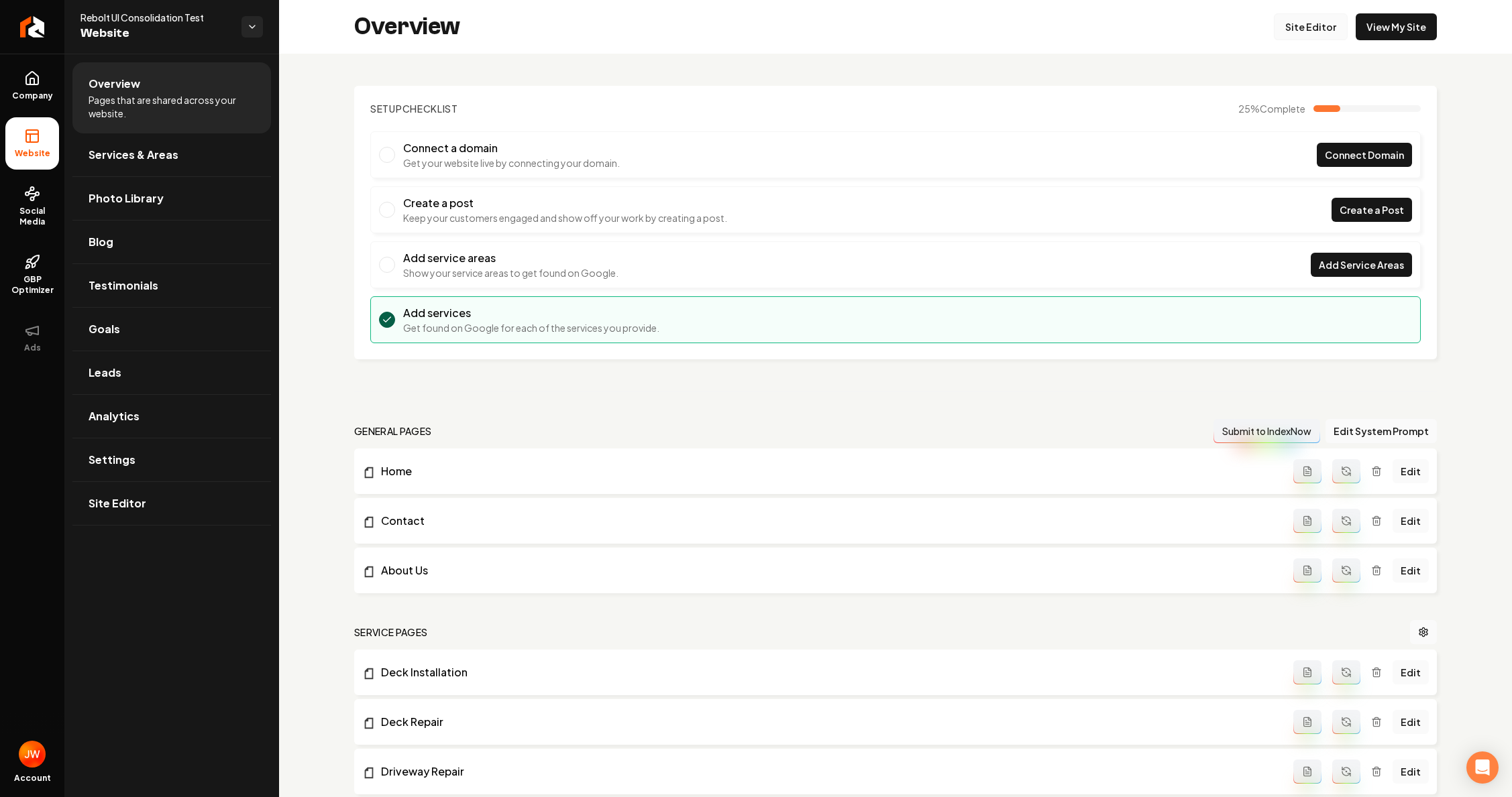
click at [1295, 24] on link "Site Editor" at bounding box center [1310, 26] width 74 height 27
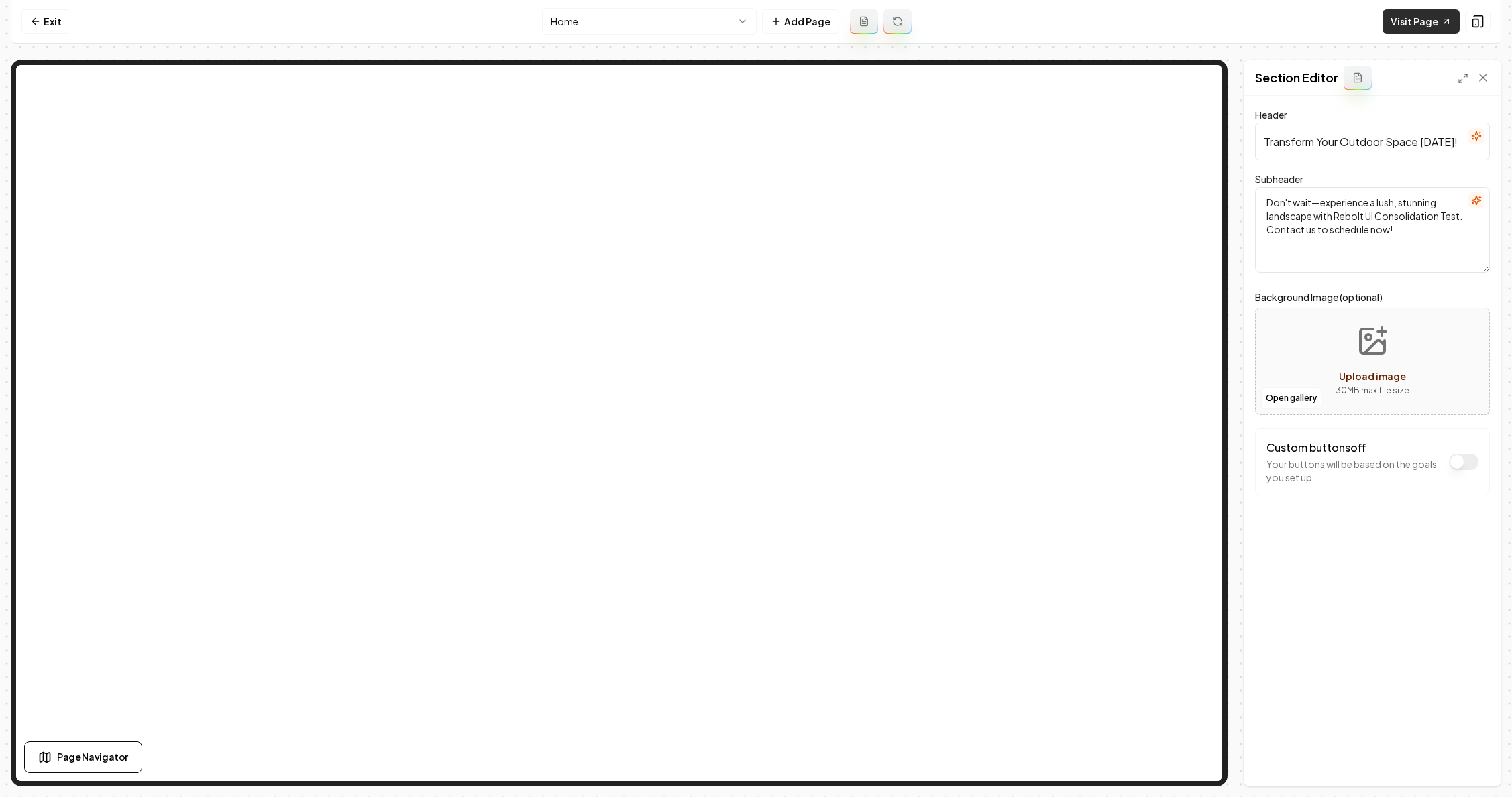
click at [1418, 20] on link "Visit Page" at bounding box center [1421, 21] width 77 height 24
